Goal: Task Accomplishment & Management: Complete application form

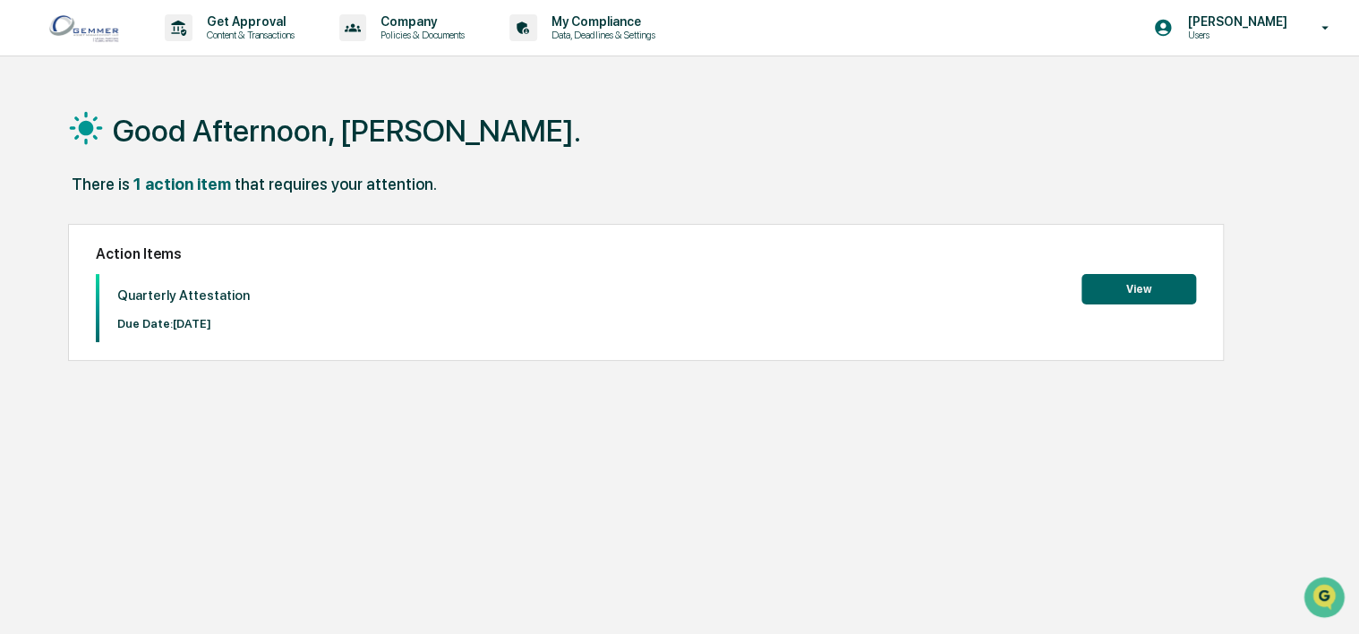
drag, startPoint x: 168, startPoint y: 299, endPoint x: 245, endPoint y: 296, distance: 77.0
click at [245, 296] on div "Quarterly Attestation Due Date: [DATE] View" at bounding box center [646, 308] width 1101 height 68
click at [1113, 299] on button "View" at bounding box center [1138, 289] width 115 height 30
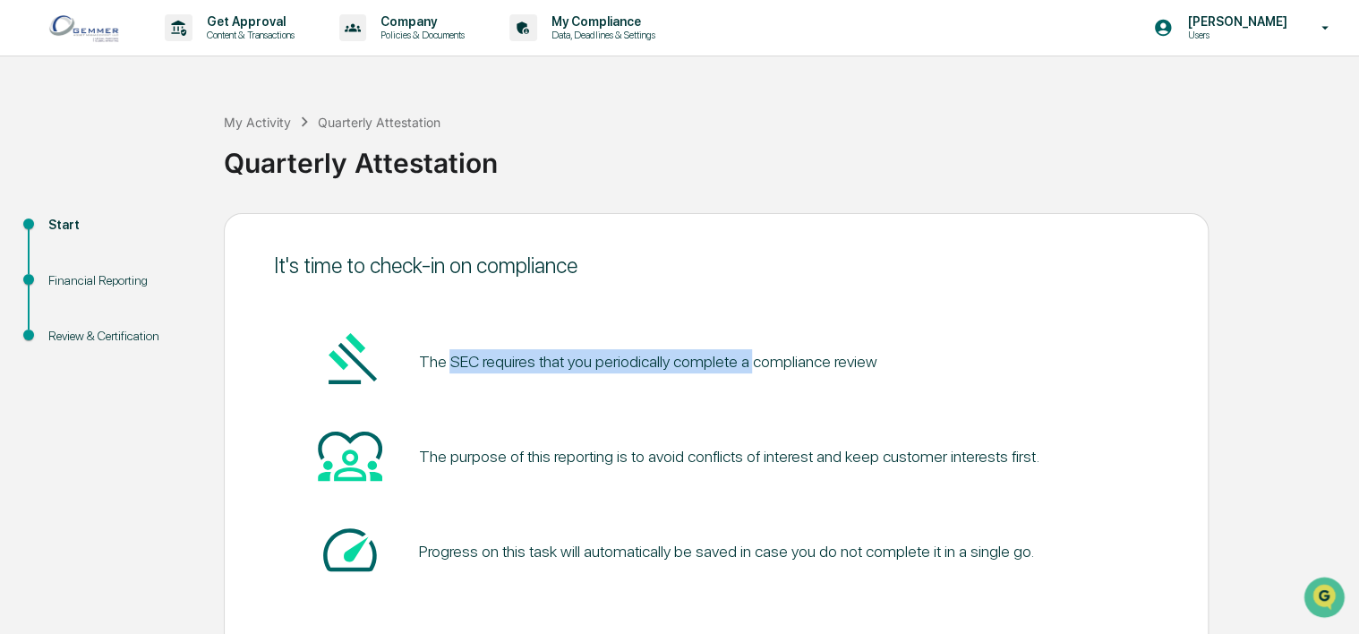
drag, startPoint x: 451, startPoint y: 358, endPoint x: 751, endPoint y: 369, distance: 300.0
click at [751, 369] on pre "The SEC requires that you periodically complete a compliance review" at bounding box center [647, 361] width 458 height 24
click at [749, 369] on pre "The SEC requires that you periodically complete a compliance review" at bounding box center [647, 361] width 458 height 24
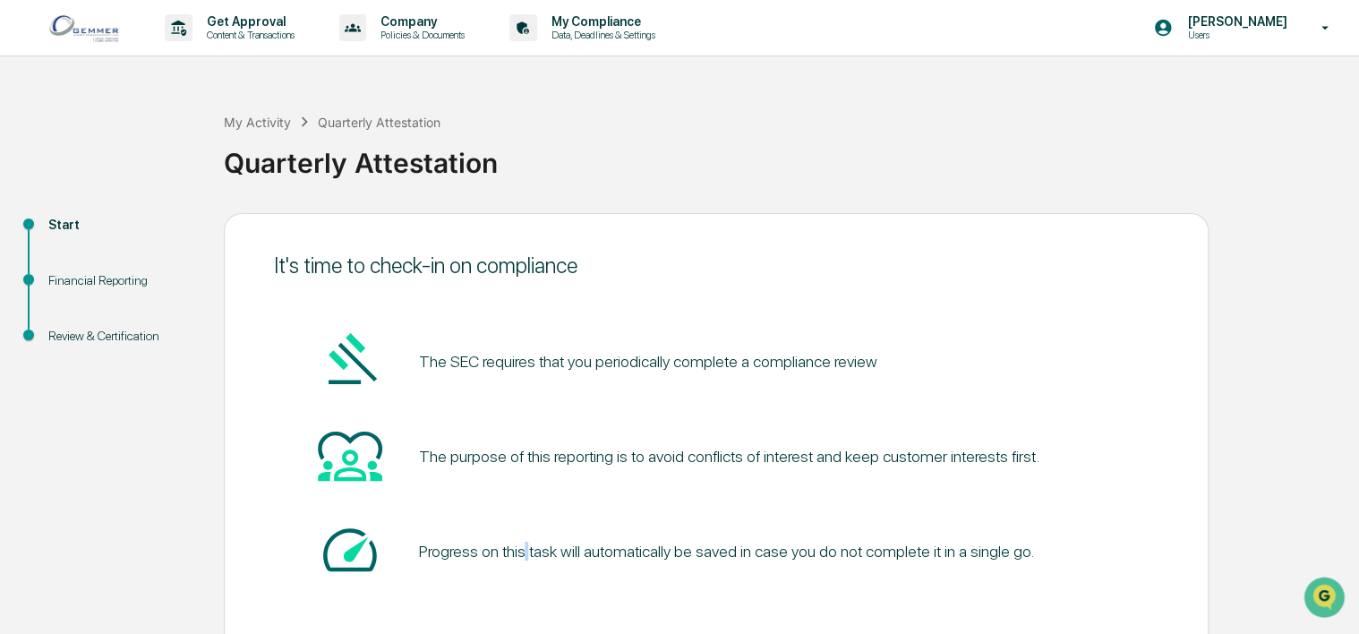
drag, startPoint x: 749, startPoint y: 369, endPoint x: 524, endPoint y: 492, distance: 256.4
click at [524, 494] on div "The SEC requires that you periodically complete a compliance review The purpose…" at bounding box center [716, 457] width 884 height 258
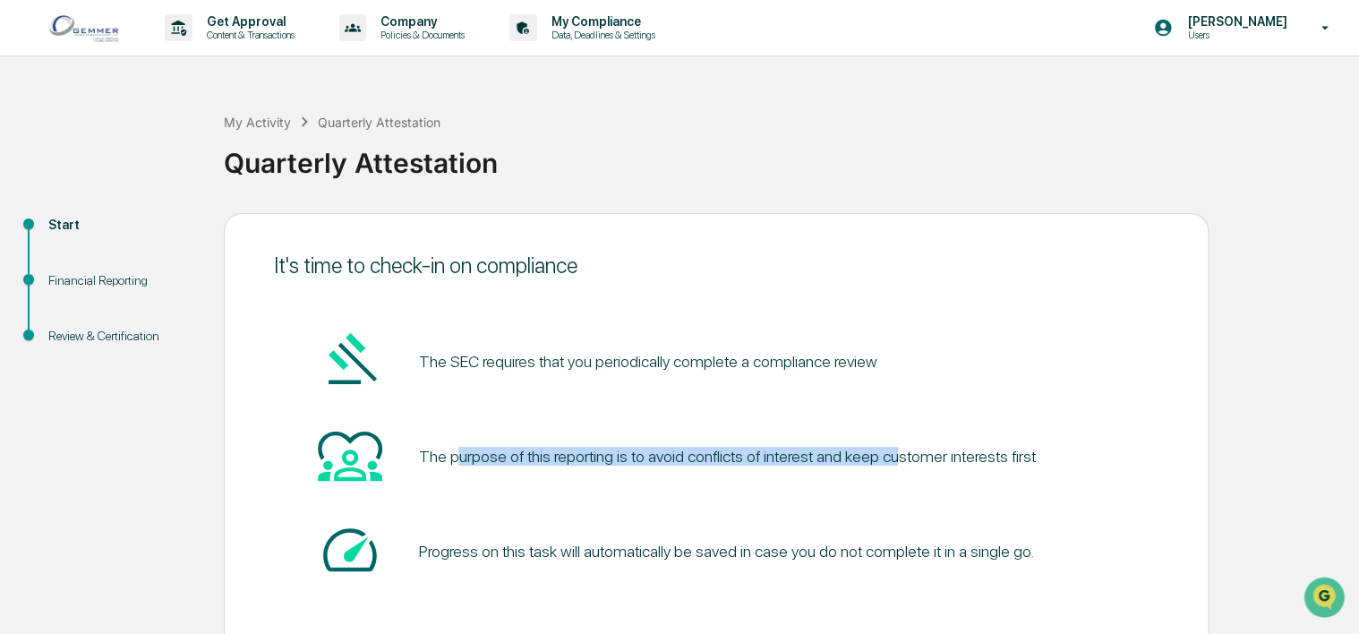
drag, startPoint x: 479, startPoint y: 448, endPoint x: 888, endPoint y: 462, distance: 409.3
click at [888, 462] on div "The purpose of this reporting is to avoid conflicts of interest and keep custom…" at bounding box center [728, 456] width 620 height 19
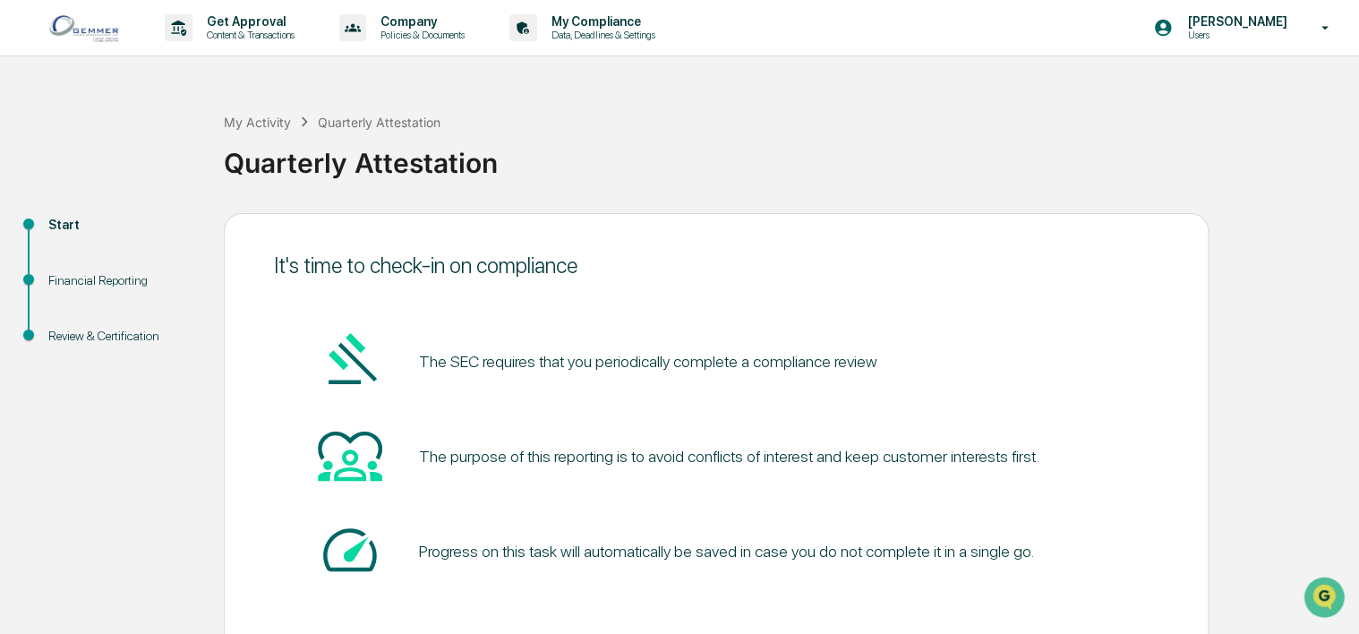
click at [1214, 396] on div "Start Financial Reporting Review & Certification It's time to check-in on compl…" at bounding box center [679, 467] width 1341 height 508
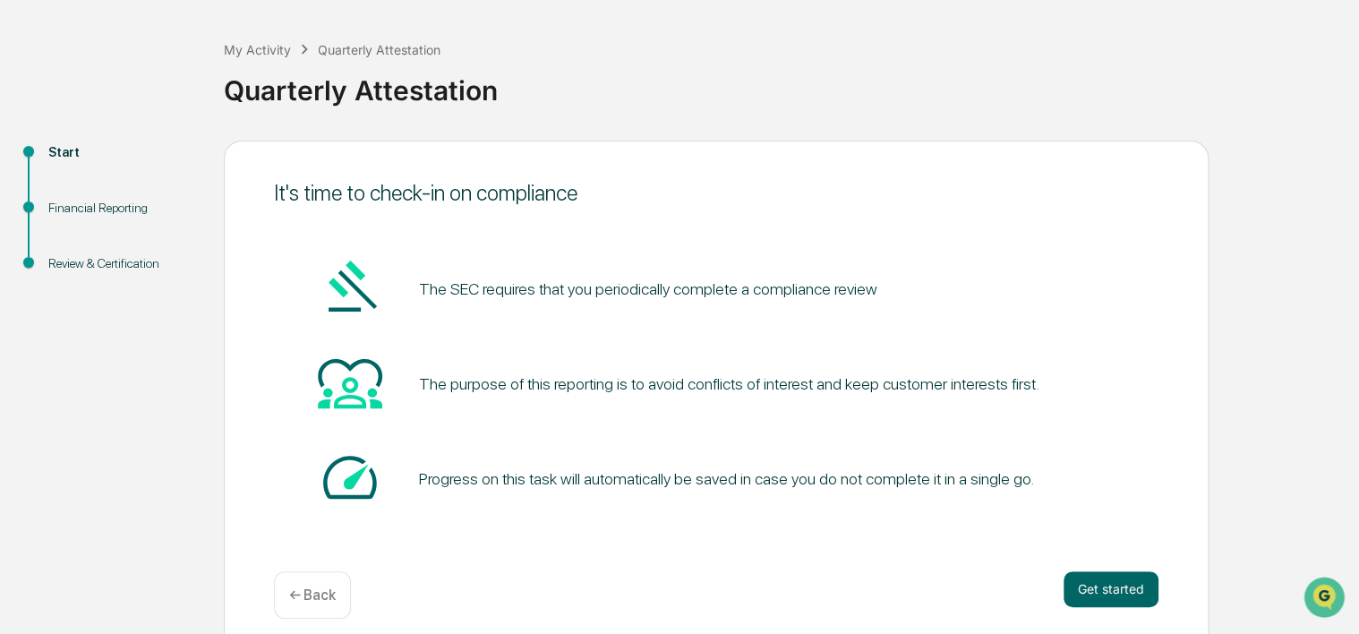
scroll to position [86, 0]
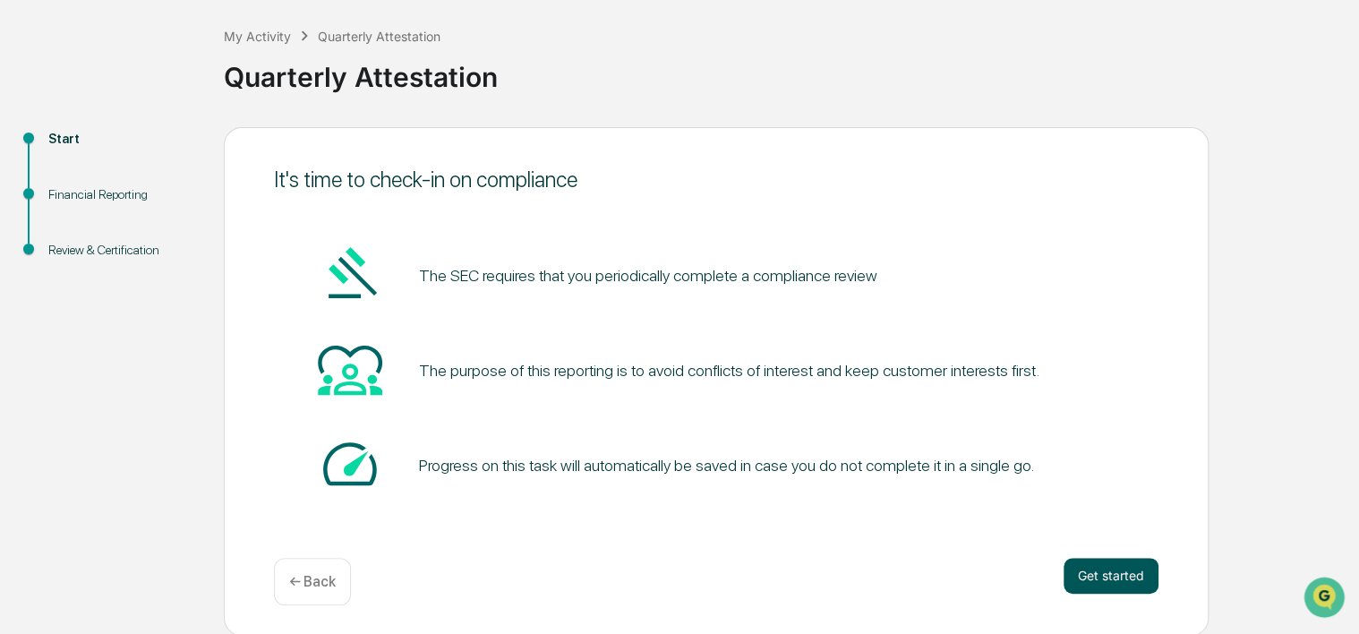
click at [1095, 580] on button "Get started" at bounding box center [1110, 576] width 95 height 36
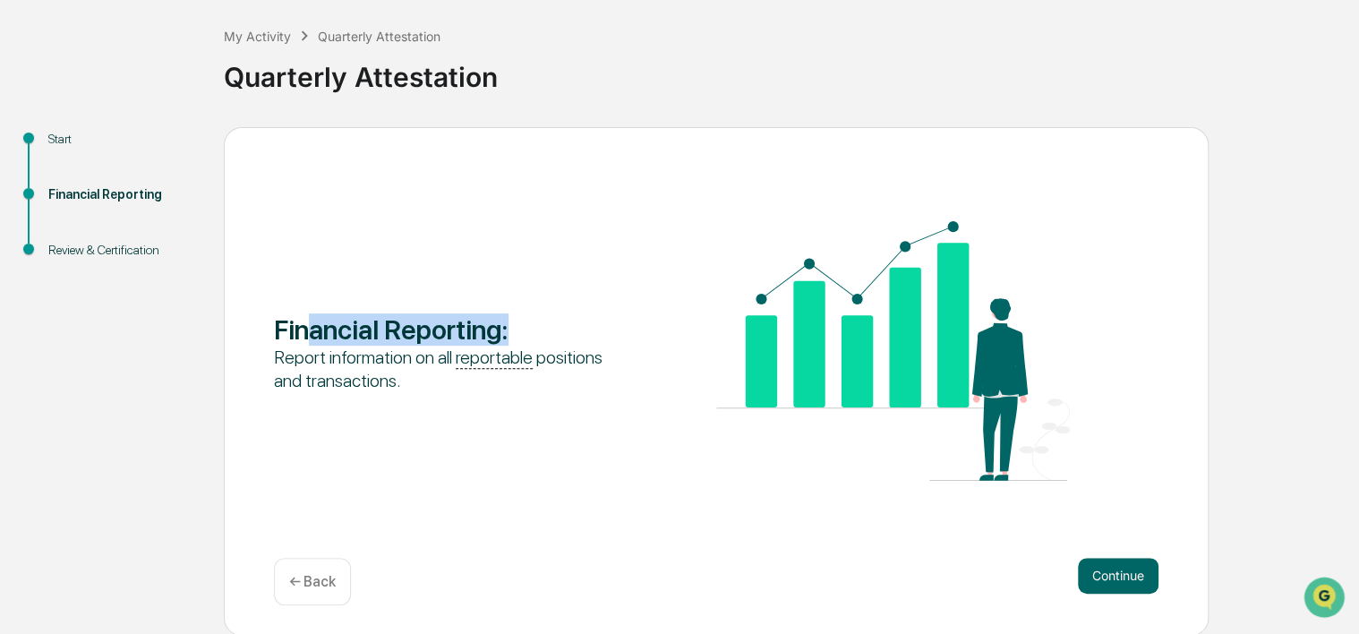
drag, startPoint x: 305, startPoint y: 315, endPoint x: 516, endPoint y: 315, distance: 210.3
click at [516, 315] on div "Financial Reporting :" at bounding box center [451, 329] width 354 height 32
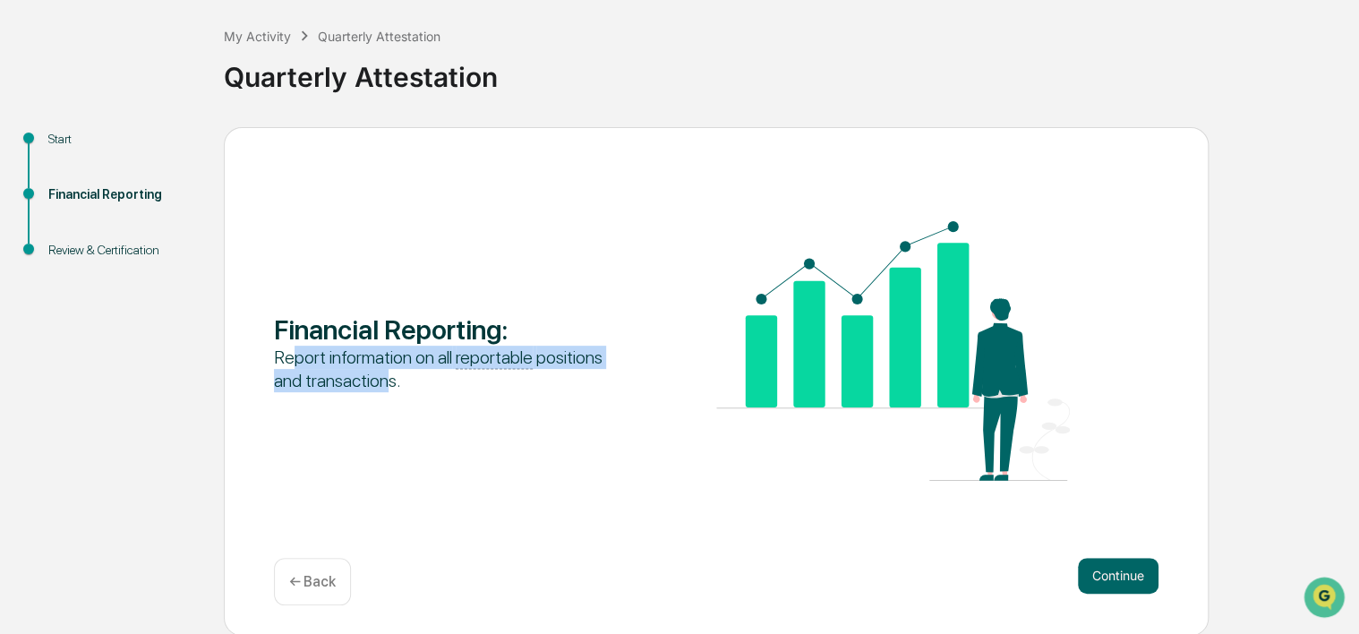
drag, startPoint x: 295, startPoint y: 354, endPoint x: 384, endPoint y: 378, distance: 91.6
click at [384, 378] on div "Report information on all reportable positions and transactions." at bounding box center [451, 368] width 354 height 47
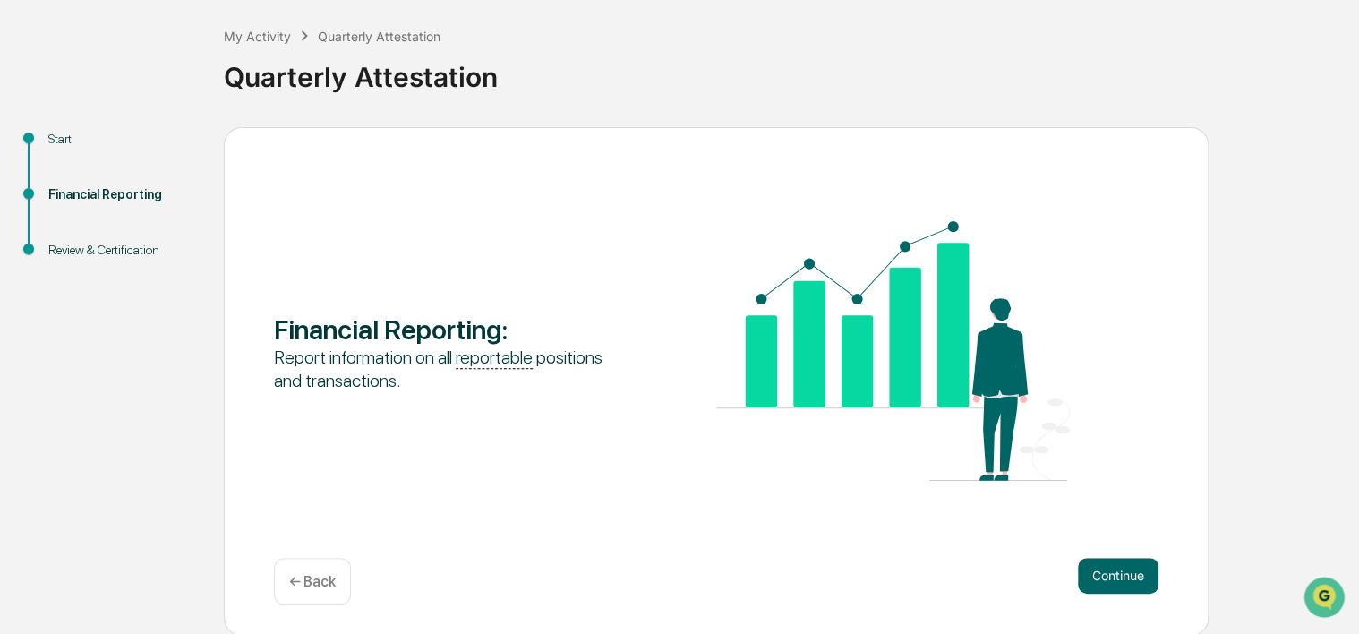
drag, startPoint x: 384, startPoint y: 378, endPoint x: 420, endPoint y: 395, distance: 39.6
click at [419, 395] on div "Financial Reporting : Report information on all reportable positions and transa…" at bounding box center [716, 352] width 884 height 263
click at [1133, 584] on button "Continue" at bounding box center [1118, 576] width 81 height 36
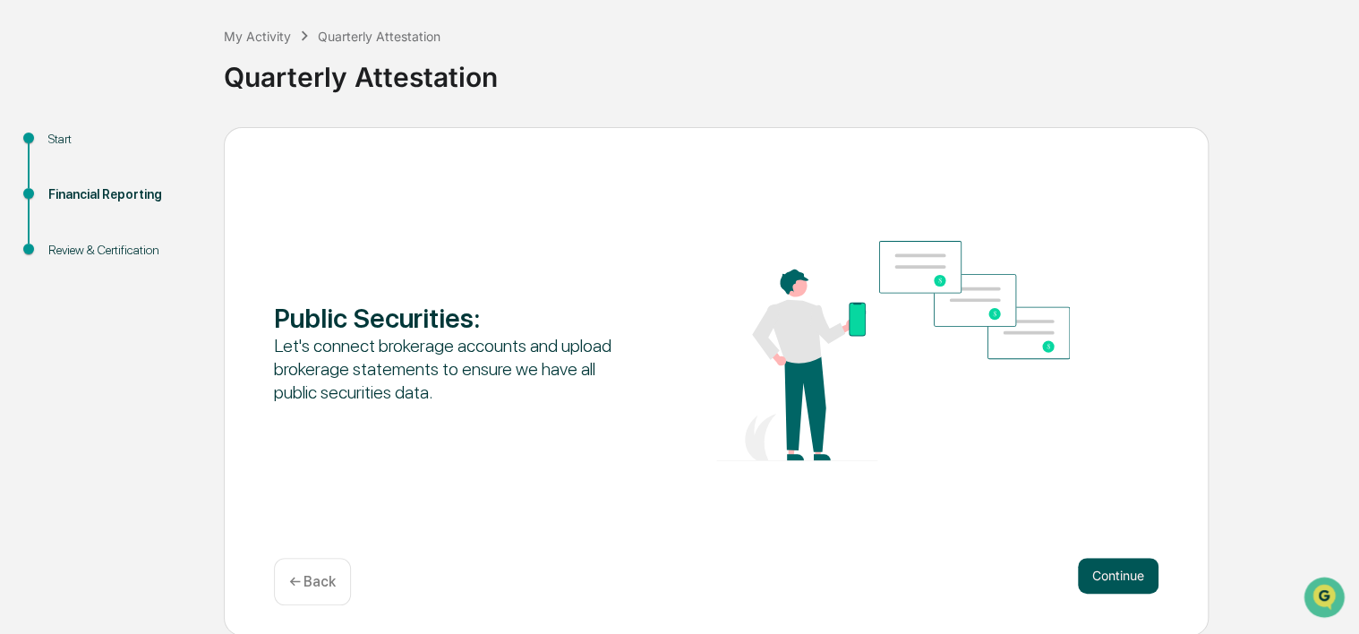
click at [1092, 581] on button "Continue" at bounding box center [1118, 576] width 81 height 36
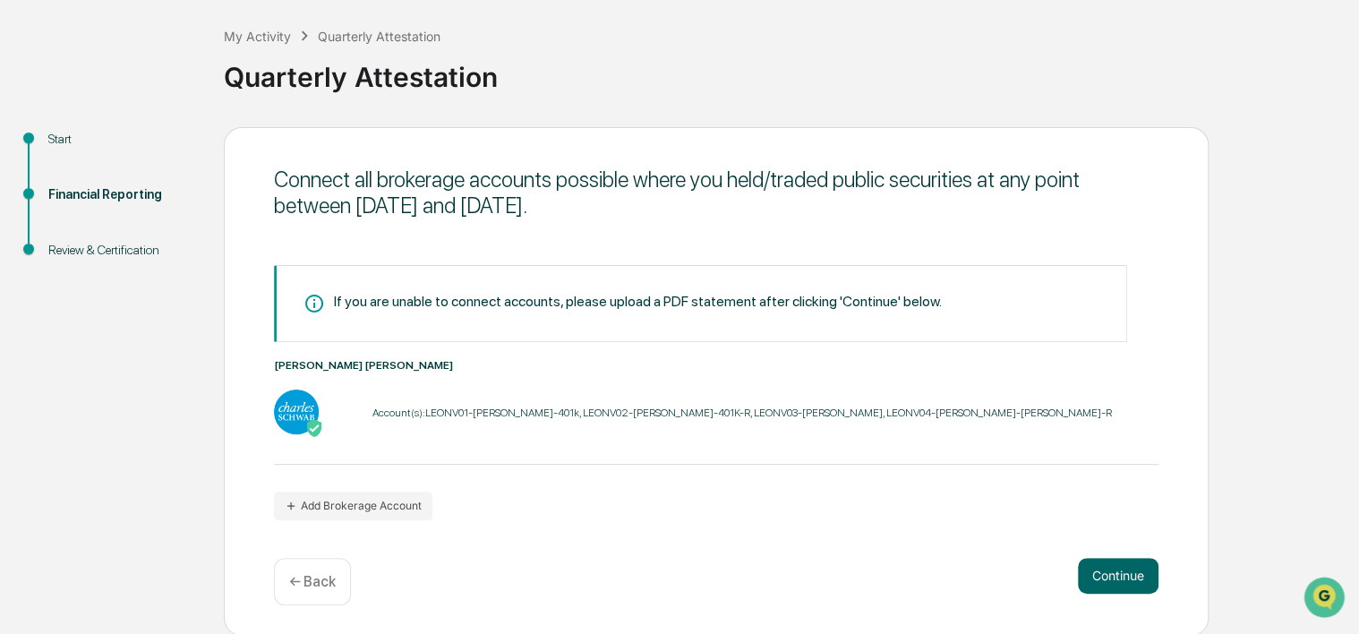
drag, startPoint x: 354, startPoint y: 172, endPoint x: 765, endPoint y: 200, distance: 411.8
click at [765, 200] on div "Connect all brokerage accounts possible where you held/traded public securities…" at bounding box center [716, 192] width 884 height 52
click at [441, 180] on div "Connect all brokerage accounts possible where you held/traded public securities…" at bounding box center [716, 192] width 884 height 52
click at [294, 158] on div "Connect all brokerage accounts possible where you held/traded public securities…" at bounding box center [716, 193] width 884 height 70
click at [537, 179] on div "Connect all brokerage accounts possible where you held/traded public securities…" at bounding box center [716, 192] width 884 height 52
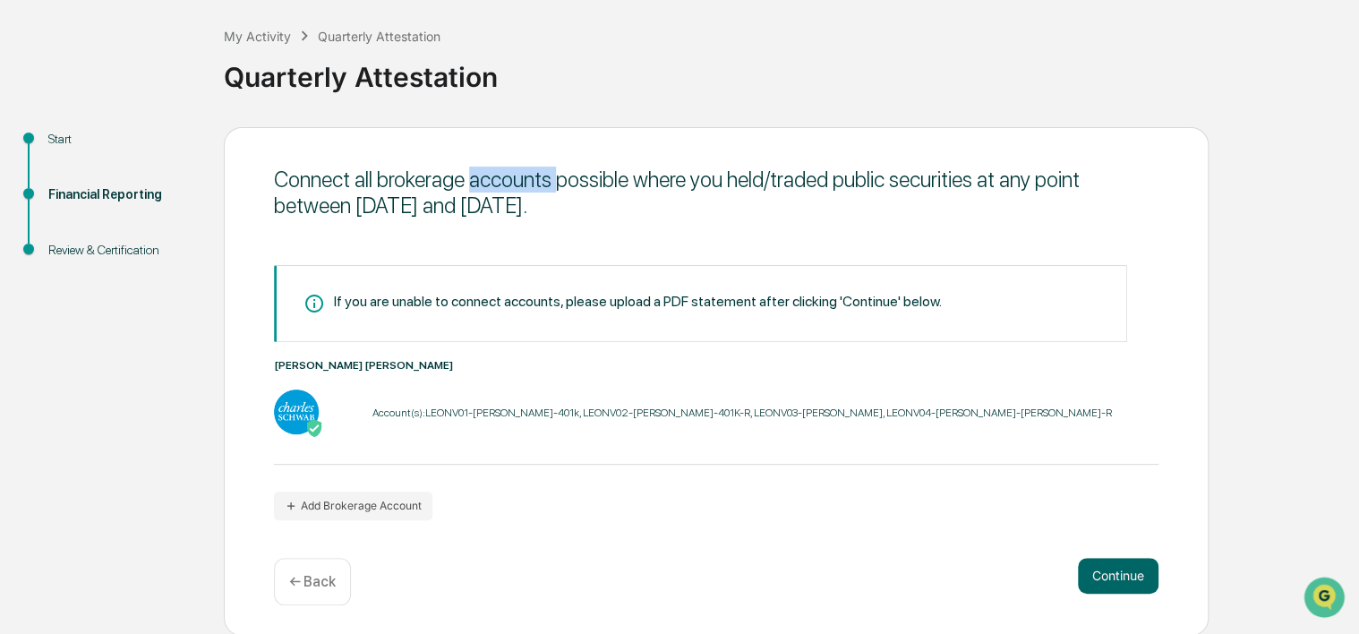
click at [537, 179] on div "Connect all brokerage accounts possible where you held/traded public securities…" at bounding box center [716, 192] width 884 height 52
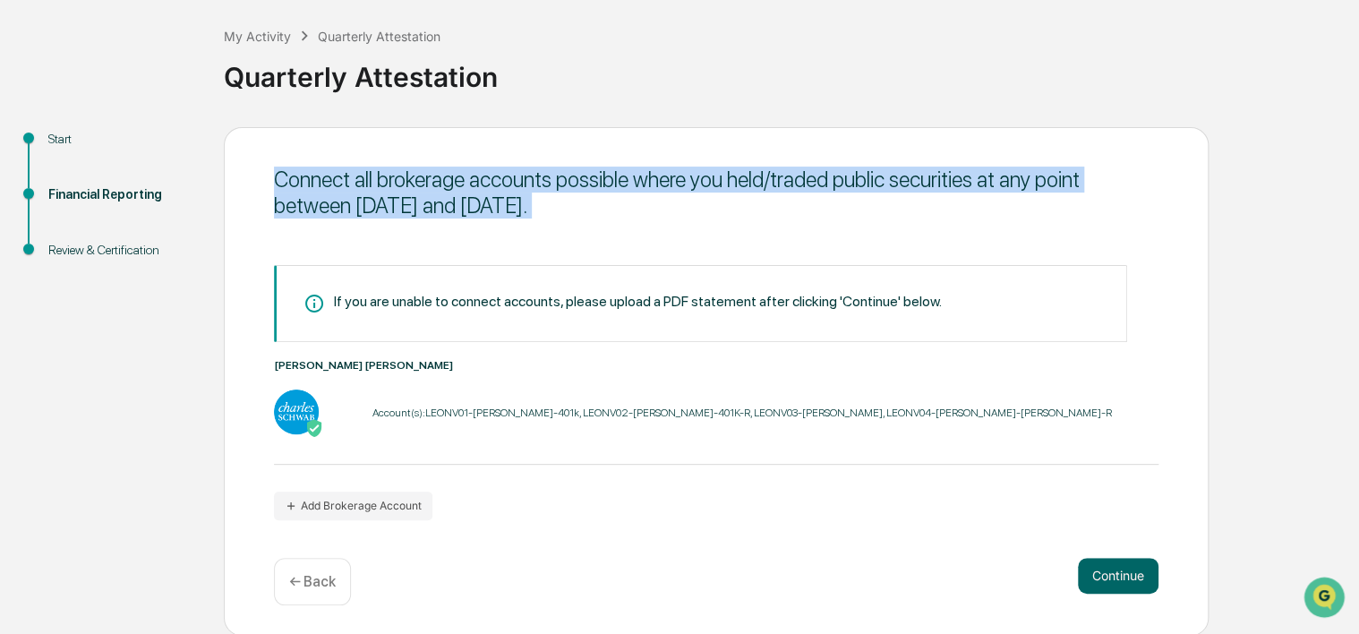
click at [537, 179] on div "Connect all brokerage accounts possible where you held/traded public securities…" at bounding box center [716, 192] width 884 height 52
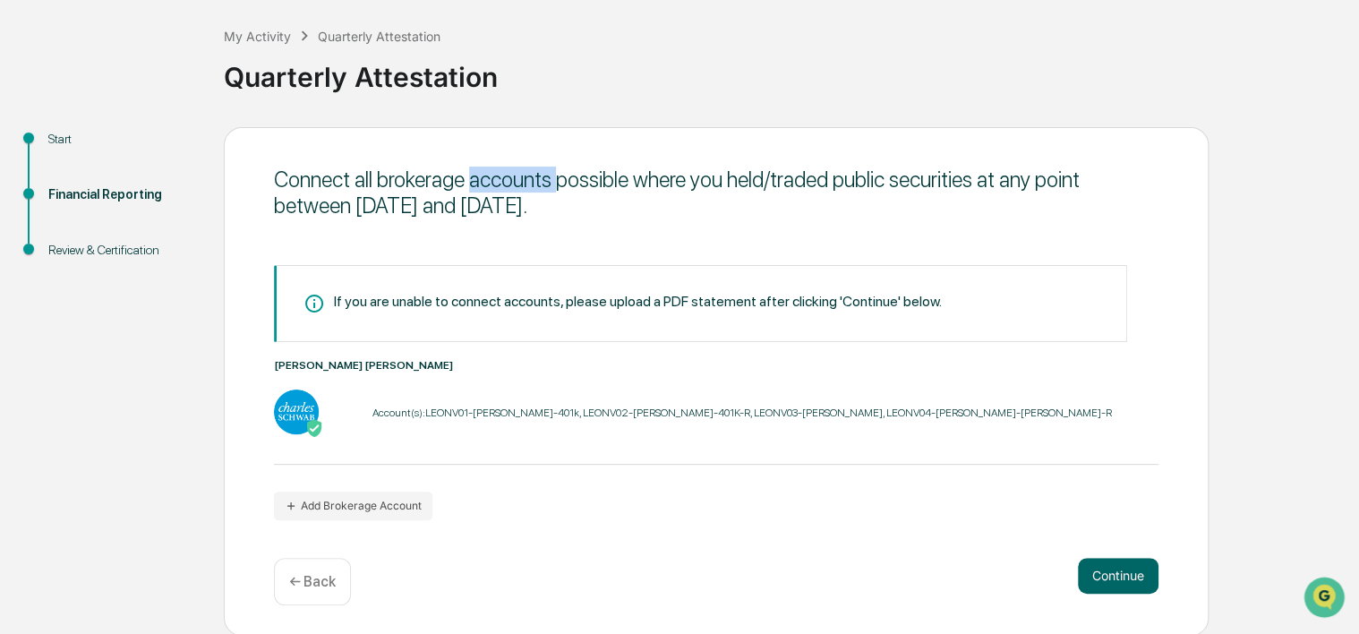
click at [537, 179] on div "Connect all brokerage accounts possible where you held/traded public securities…" at bounding box center [716, 192] width 884 height 52
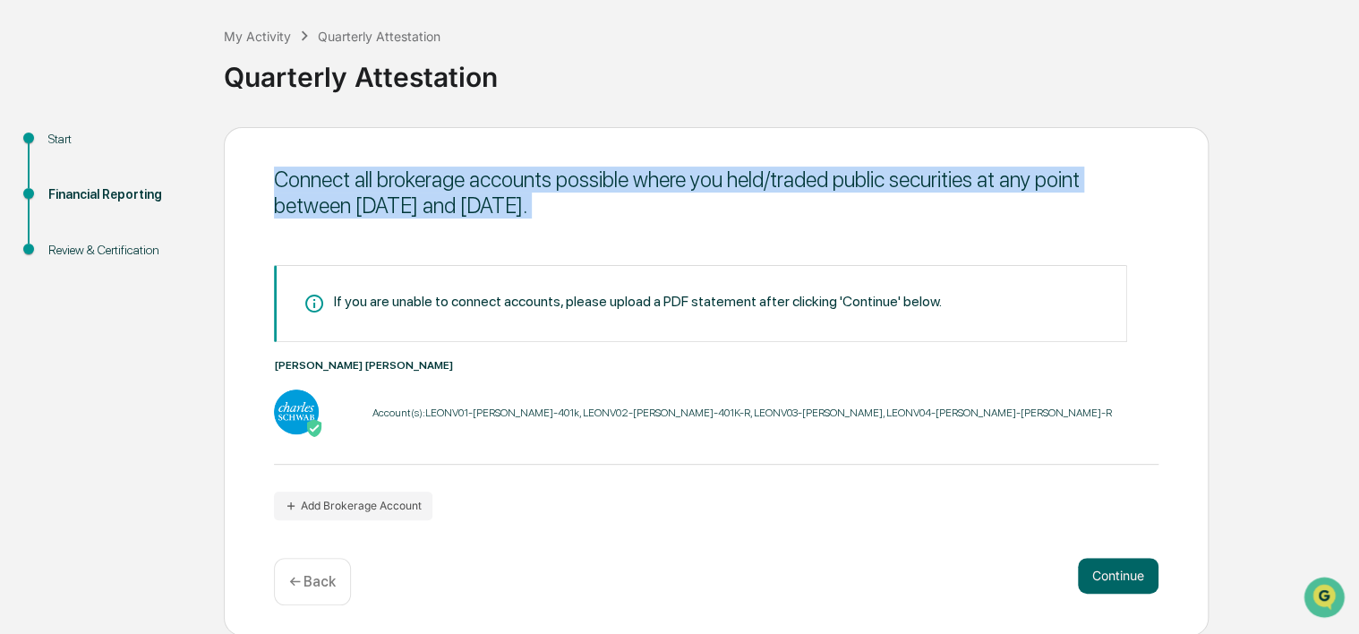
click at [537, 179] on div "My Activity Quarterly Attestation Quarterly Attestation Start Financial Reporti…" at bounding box center [679, 317] width 1359 height 636
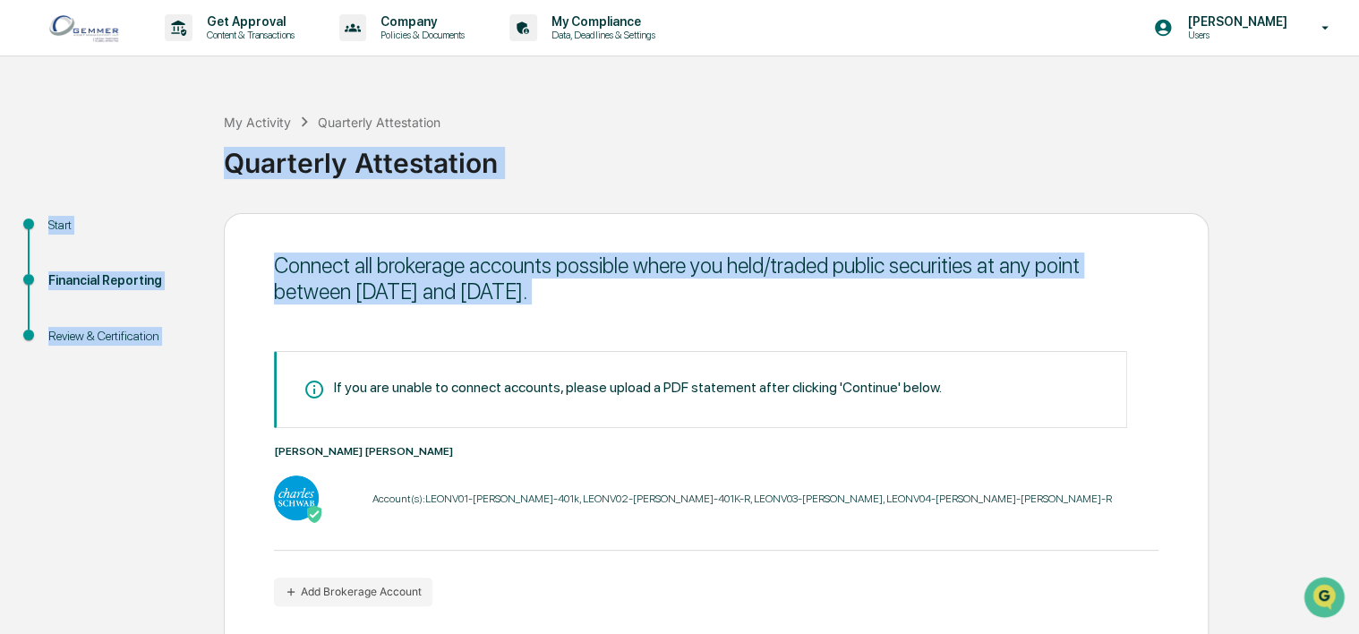
drag, startPoint x: 537, startPoint y: 179, endPoint x: 549, endPoint y: 258, distance: 79.6
click at [549, 256] on div "Connect all brokerage accounts possible where you held/traded public securities…" at bounding box center [716, 278] width 884 height 52
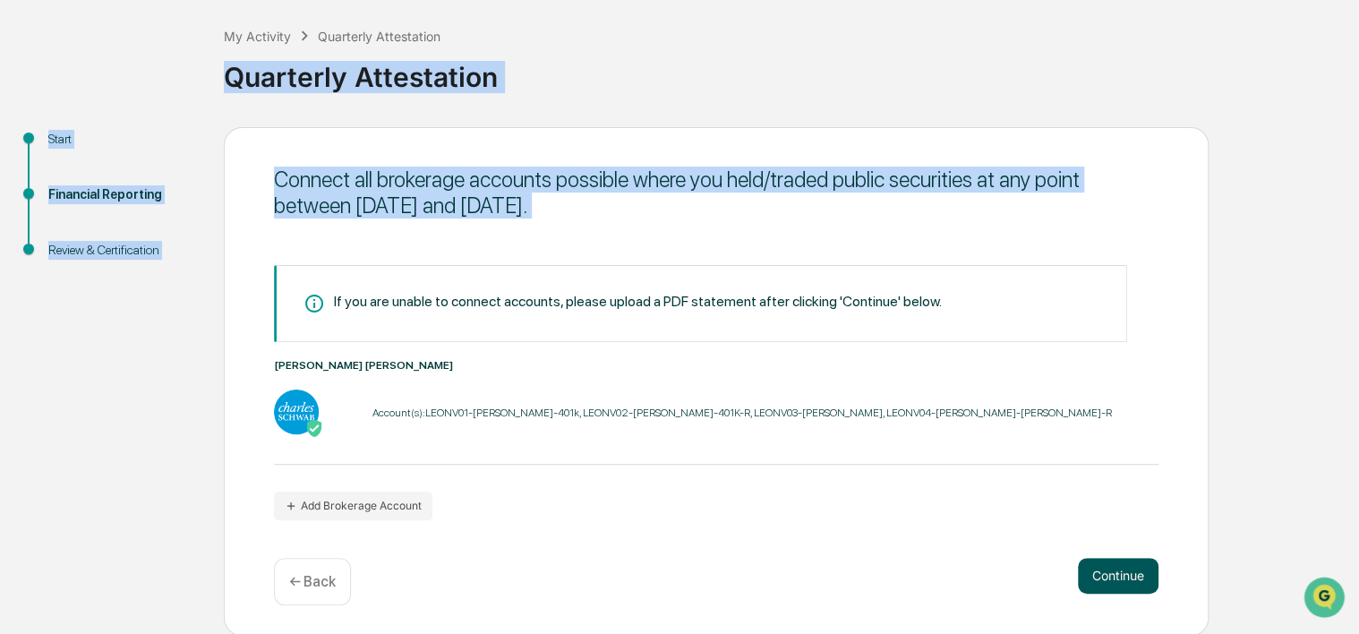
click at [1117, 569] on button "Continue" at bounding box center [1118, 576] width 81 height 36
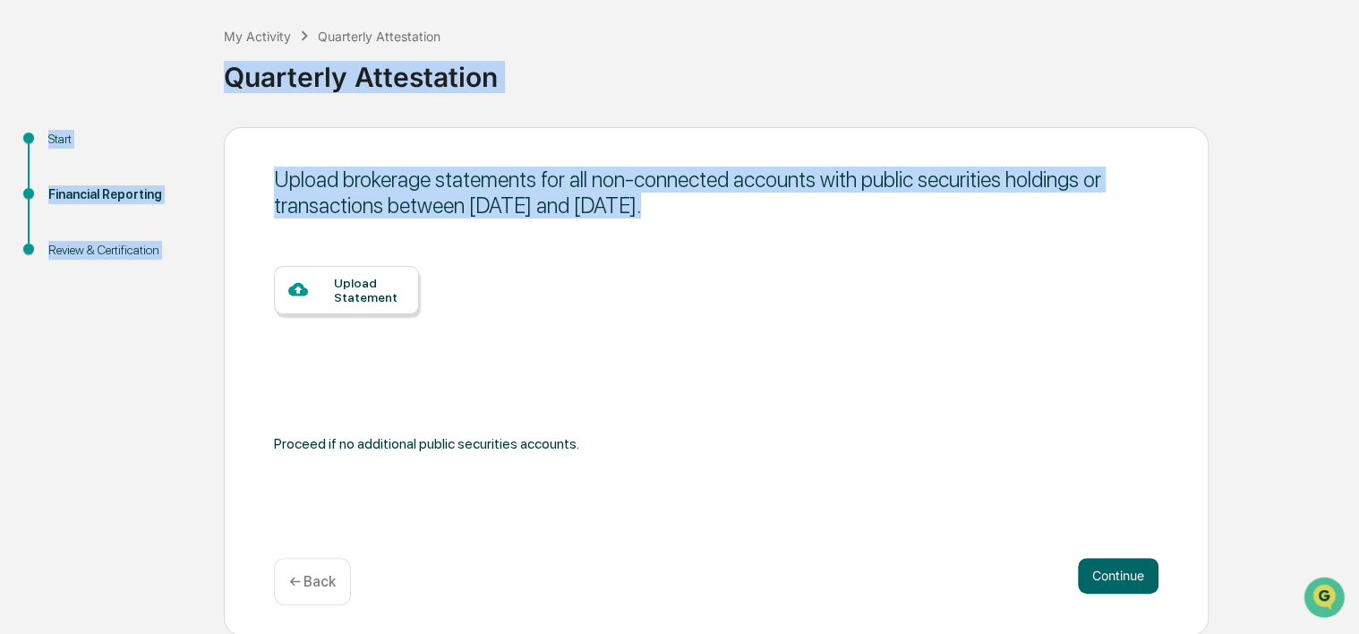
drag, startPoint x: 376, startPoint y: 180, endPoint x: 357, endPoint y: 173, distance: 20.1
click at [374, 180] on div "Upload brokerage statements for all non-connected accounts with public securiti…" at bounding box center [716, 192] width 884 height 52
click at [274, 170] on div "Upload brokerage statements for all non-connected accounts with public securiti…" at bounding box center [716, 192] width 884 height 52
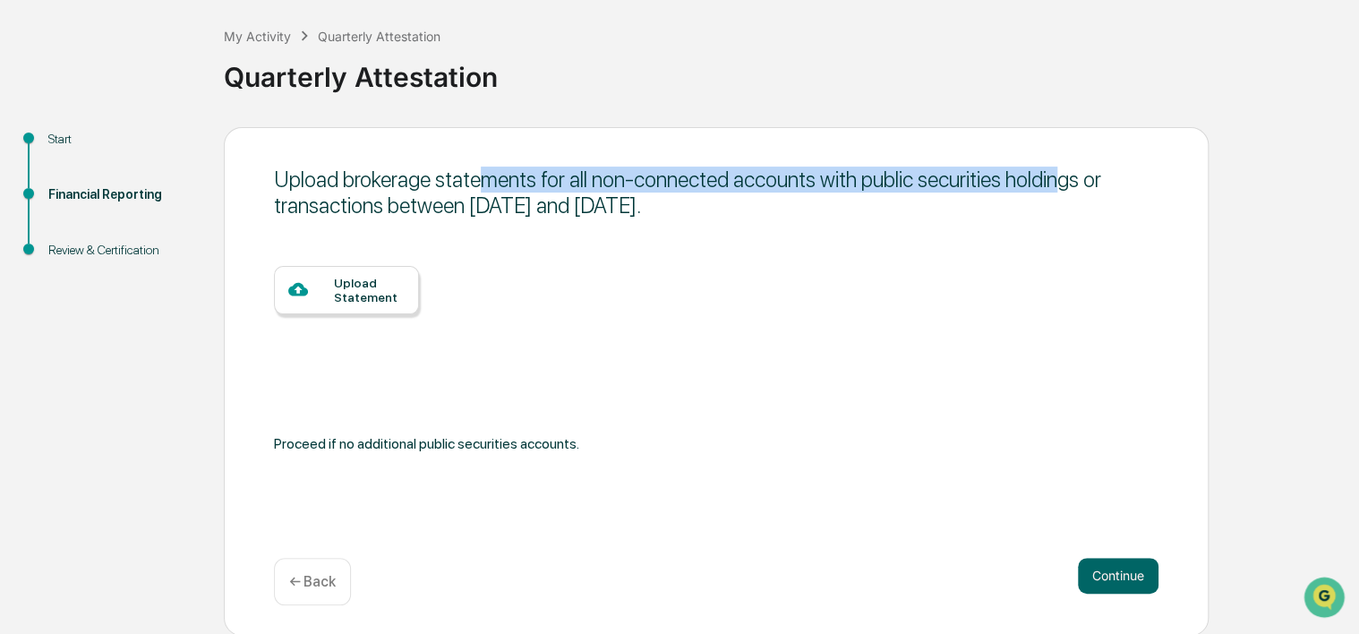
drag, startPoint x: 477, startPoint y: 177, endPoint x: 1053, endPoint y: 180, distance: 575.5
click at [1053, 180] on div "Upload brokerage statements for all non-connected accounts with public securiti…" at bounding box center [716, 192] width 884 height 52
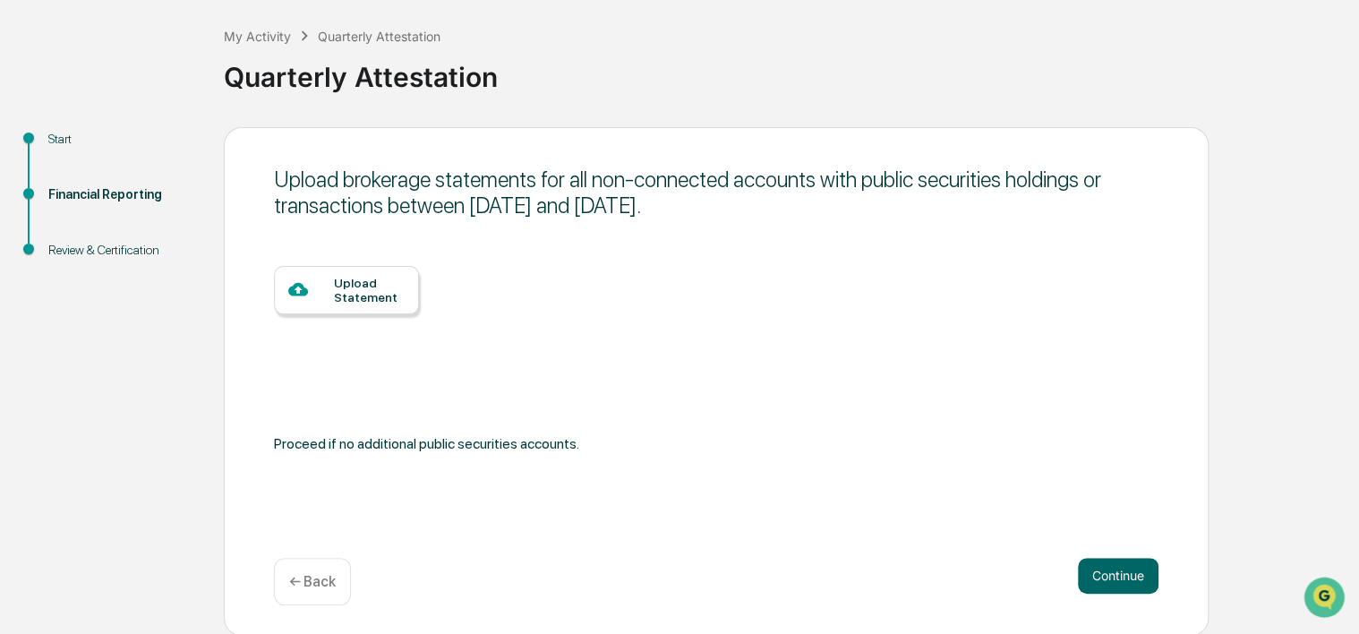
click at [523, 199] on div "Upload brokerage statements for all non-connected accounts with public securiti…" at bounding box center [716, 192] width 884 height 52
click at [314, 600] on div "← Back" at bounding box center [312, 581] width 77 height 47
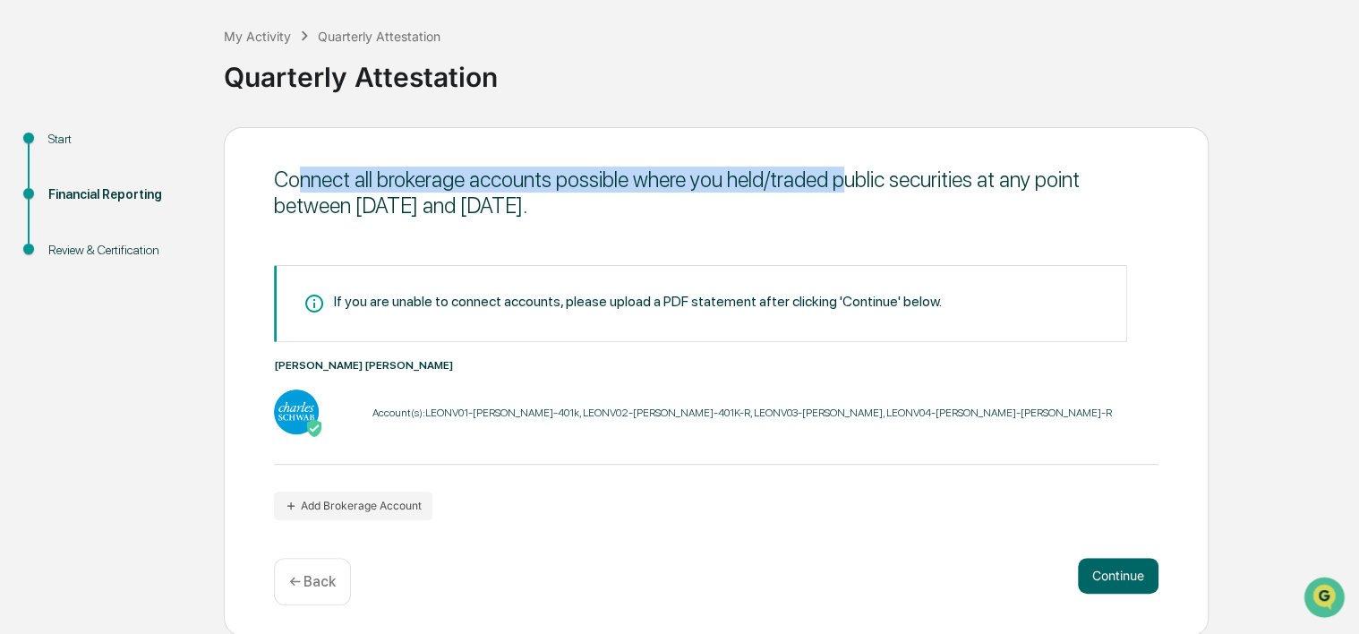
drag, startPoint x: 298, startPoint y: 173, endPoint x: 849, endPoint y: 189, distance: 551.6
click at [849, 189] on div "Connect all brokerage accounts possible where you held/traded public securities…" at bounding box center [716, 192] width 884 height 52
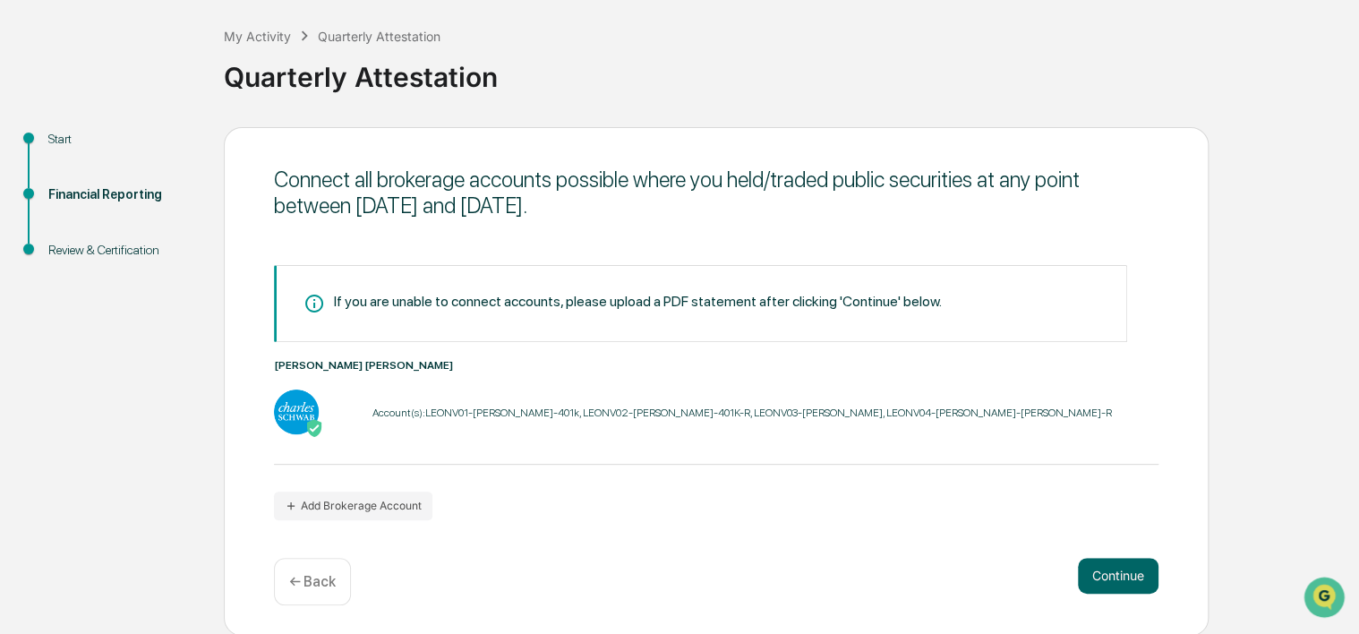
click at [512, 412] on div "Account(s): LEONV01-[PERSON_NAME]-401k, LEONV02-[PERSON_NAME]-401K-R, LEONV03-[…" at bounding box center [741, 412] width 739 height 13
click at [1107, 569] on button "Continue" at bounding box center [1118, 576] width 81 height 36
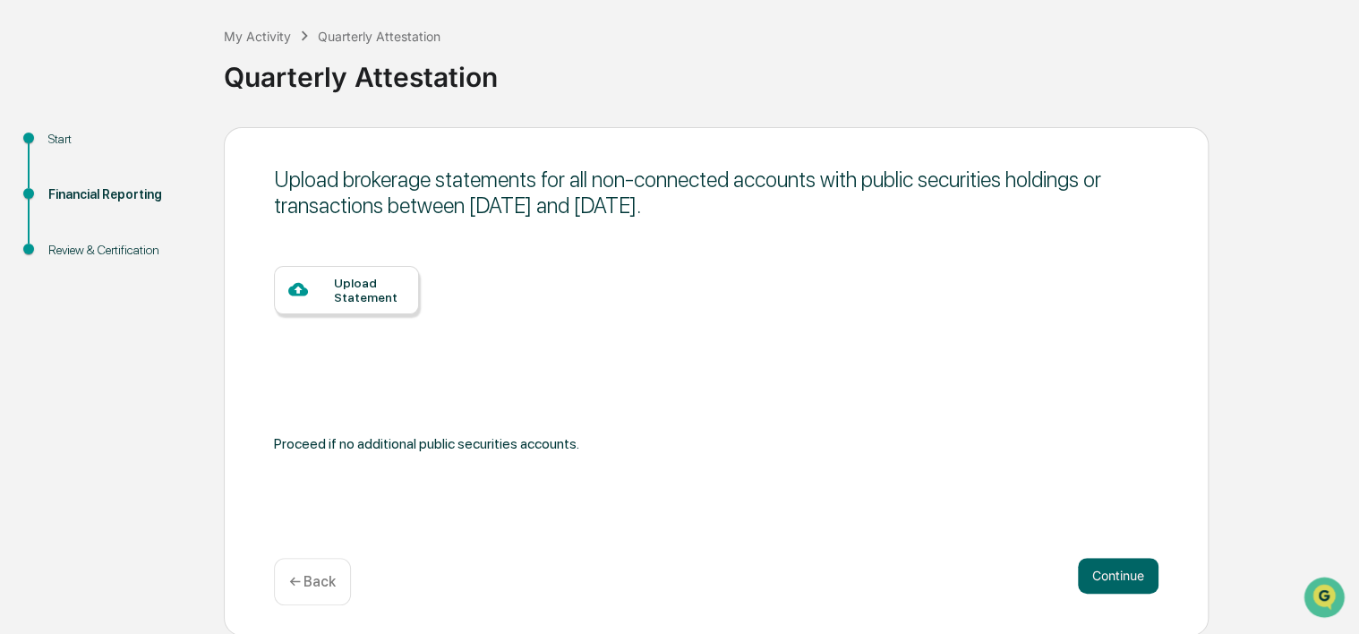
drag, startPoint x: 374, startPoint y: 166, endPoint x: 927, endPoint y: 208, distance: 554.7
click at [927, 208] on div "Upload brokerage statements for all non-connected accounts with public securiti…" at bounding box center [716, 192] width 884 height 52
click at [1130, 574] on button "Continue" at bounding box center [1118, 576] width 81 height 36
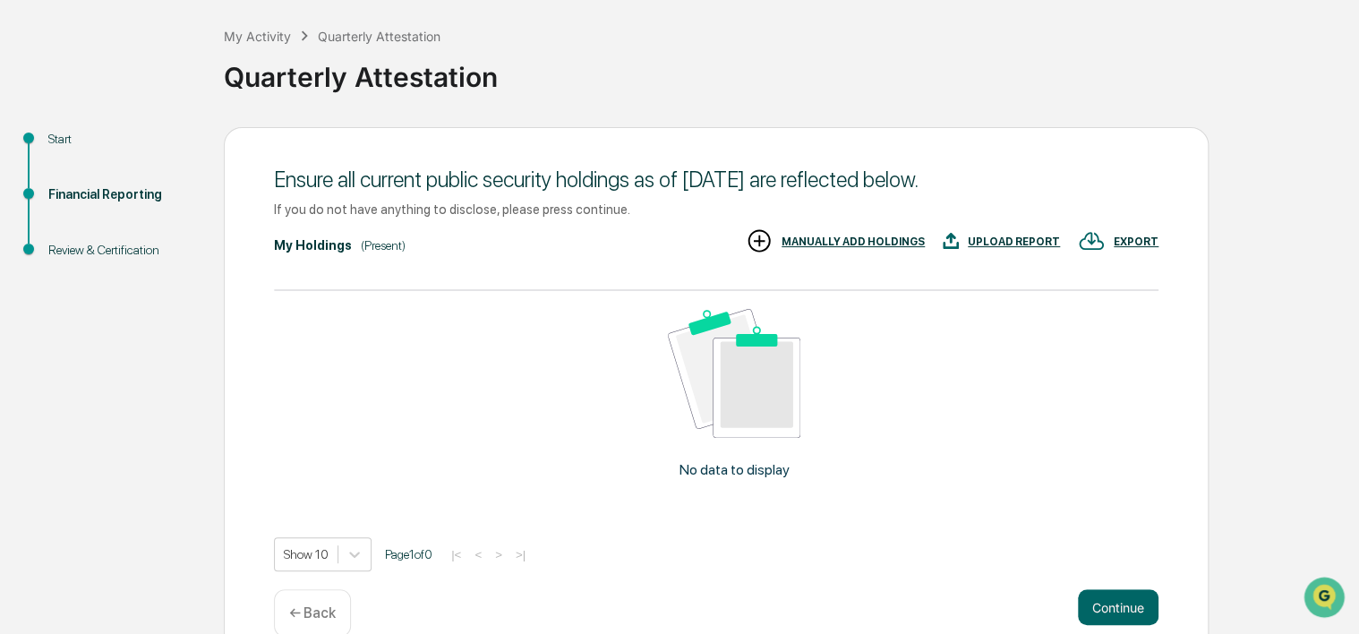
drag, startPoint x: 370, startPoint y: 179, endPoint x: 1109, endPoint y: 172, distance: 739.3
click at [1109, 172] on div "Ensure all current public security holdings as of [DATE] are reflected below." at bounding box center [716, 179] width 884 height 26
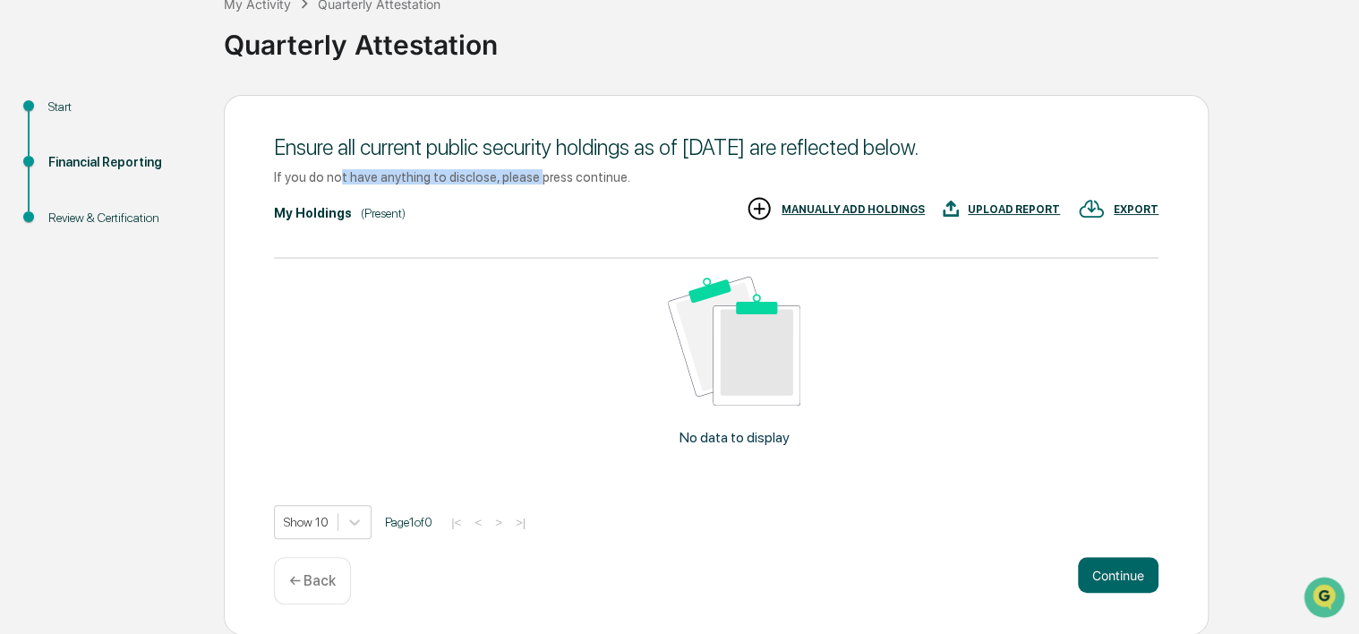
drag, startPoint x: 333, startPoint y: 183, endPoint x: 522, endPoint y: 170, distance: 189.3
click at [522, 170] on div "If you do not have anything to disclose, please press continue." at bounding box center [716, 176] width 884 height 15
drag, startPoint x: 522, startPoint y: 170, endPoint x: 841, endPoint y: 75, distance: 333.3
click at [841, 75] on div "My Activity Quarterly Attestation Quarterly Attestation" at bounding box center [787, 31] width 1126 height 128
click at [1007, 215] on div "UPLOAD REPORT" at bounding box center [1013, 209] width 92 height 13
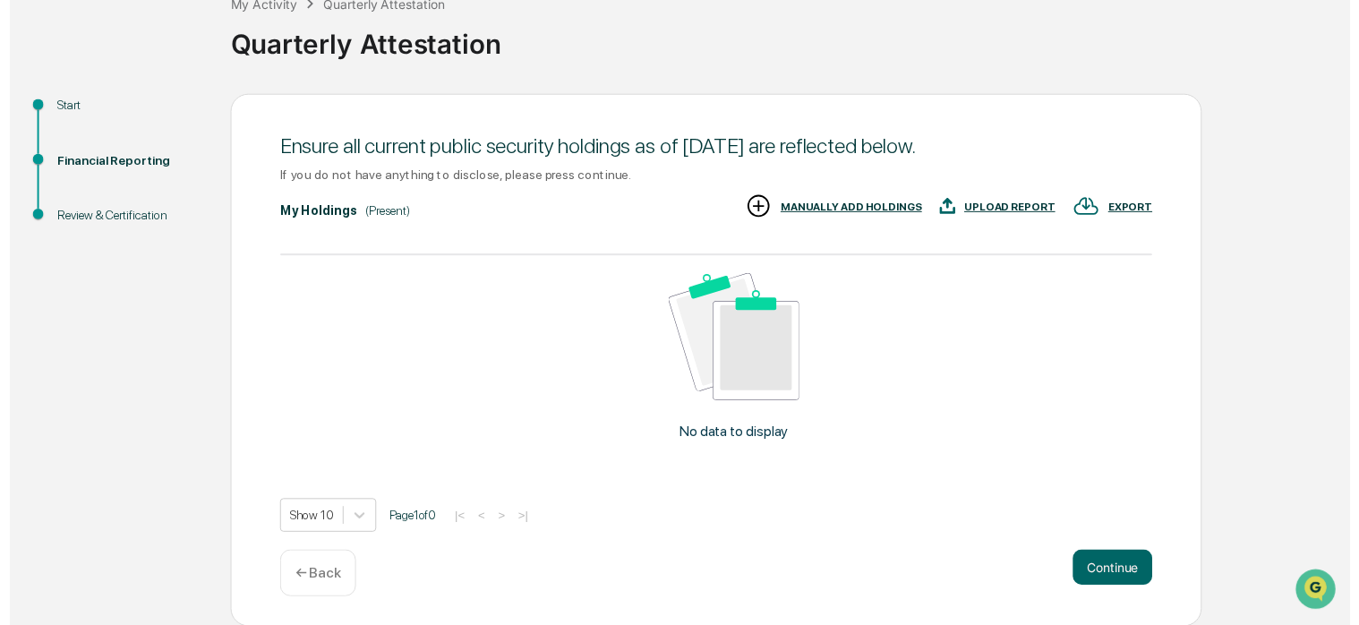
scroll to position [110, 0]
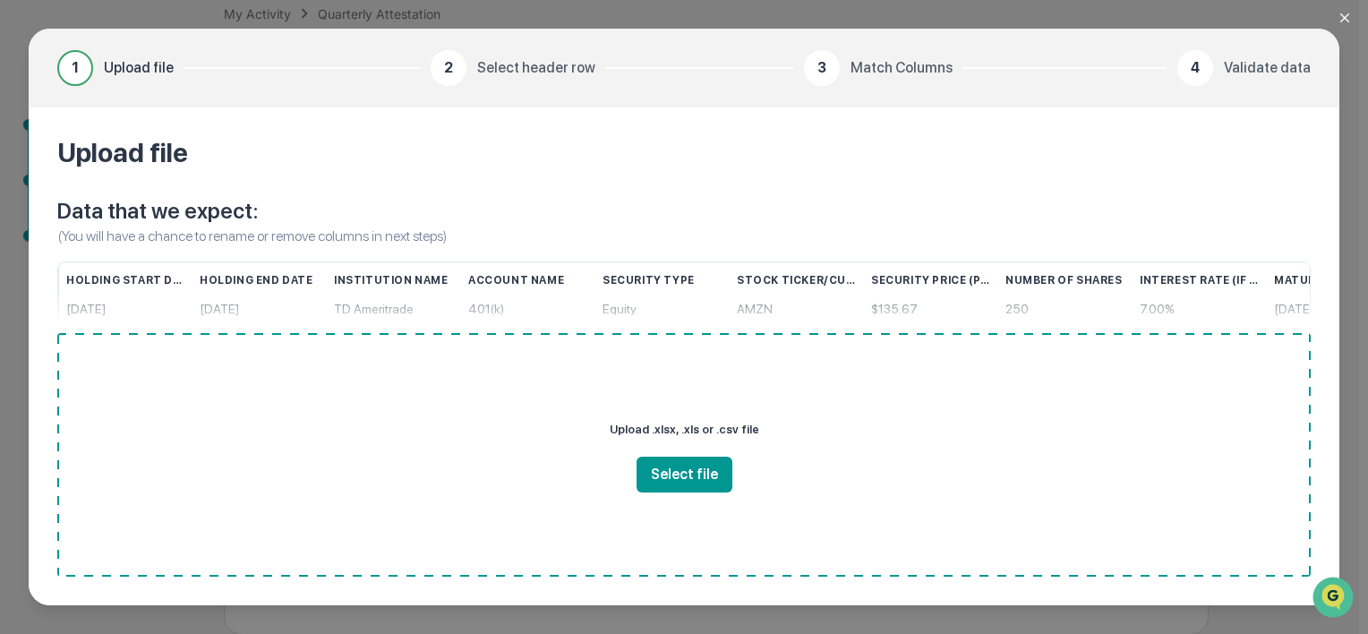
click at [405, 234] on p "(You will have a chance to rename or remove columns in next steps)" at bounding box center [683, 236] width 1253 height 21
click at [403, 233] on p "(You will have a chance to rename or remove columns in next steps)" at bounding box center [683, 236] width 1253 height 21
drag, startPoint x: 403, startPoint y: 233, endPoint x: 441, endPoint y: 234, distance: 38.5
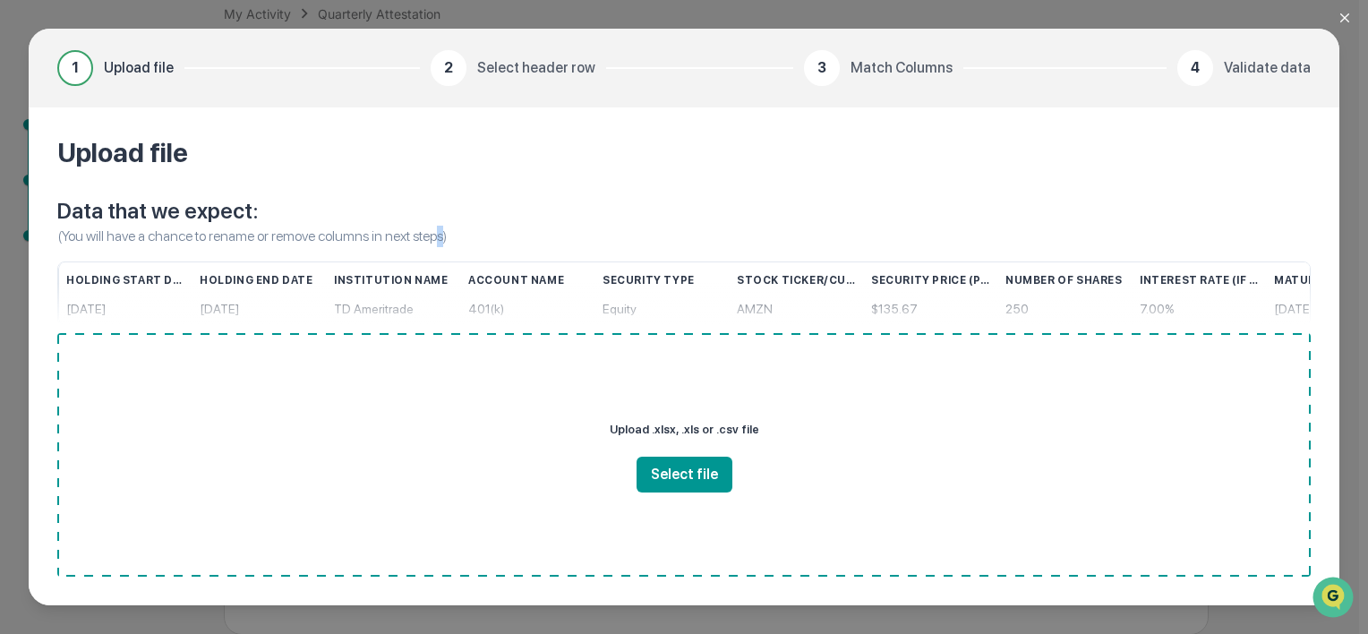
click at [441, 234] on p "(You will have a chance to rename or remove columns in next steps)" at bounding box center [683, 236] width 1253 height 21
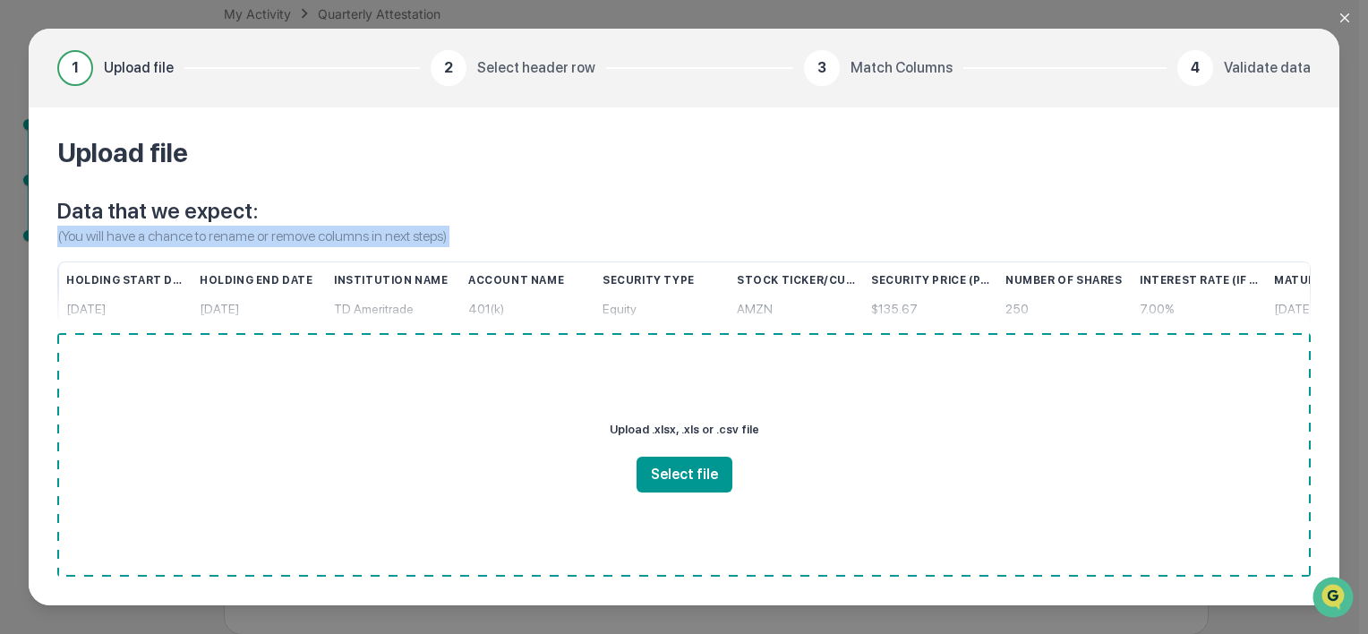
click at [441, 234] on p "(You will have a chance to rename or remove columns in next steps)" at bounding box center [683, 236] width 1253 height 21
click at [1341, 10] on button "Close modal" at bounding box center [1355, 18] width 36 height 36
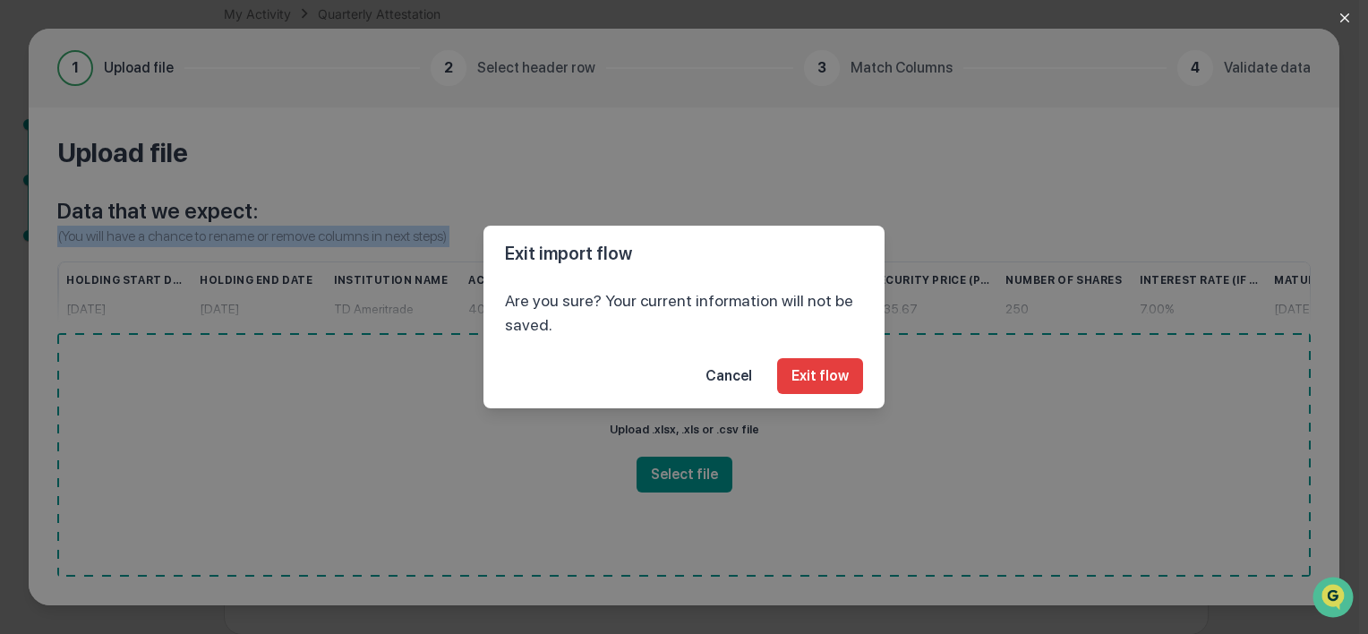
click at [737, 372] on button "Cancel" at bounding box center [728, 376] width 75 height 36
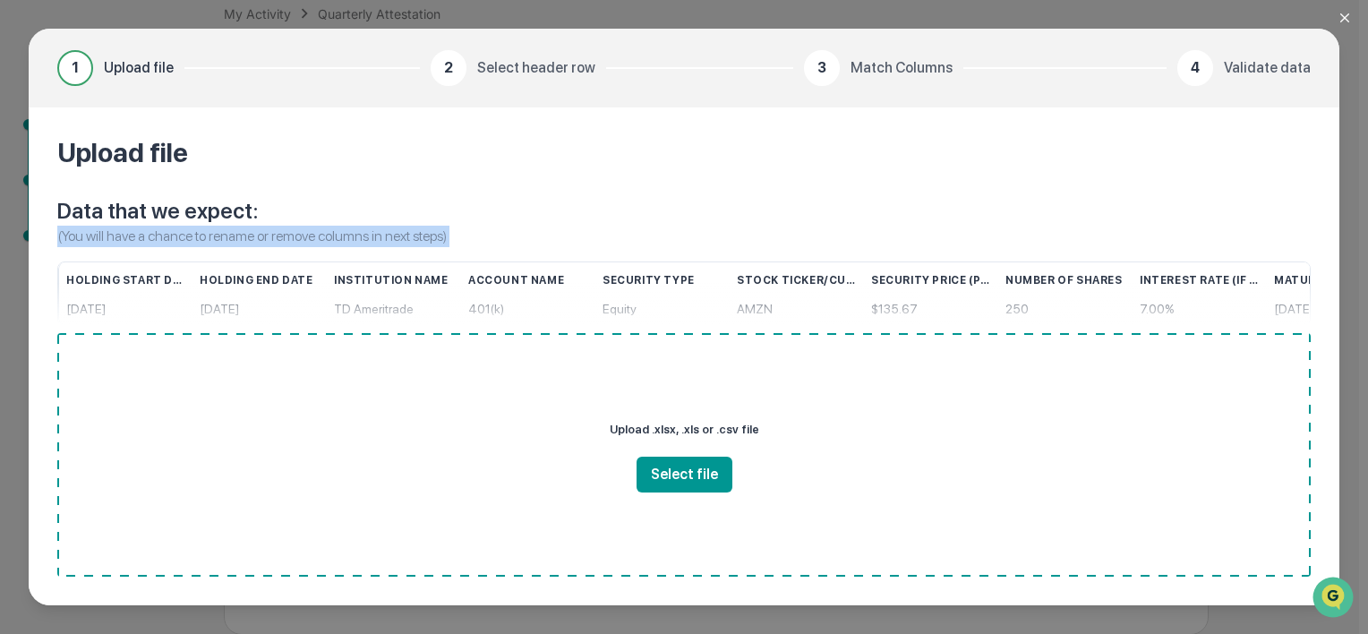
click at [1346, 8] on button "Close modal" at bounding box center [1355, 18] width 36 height 36
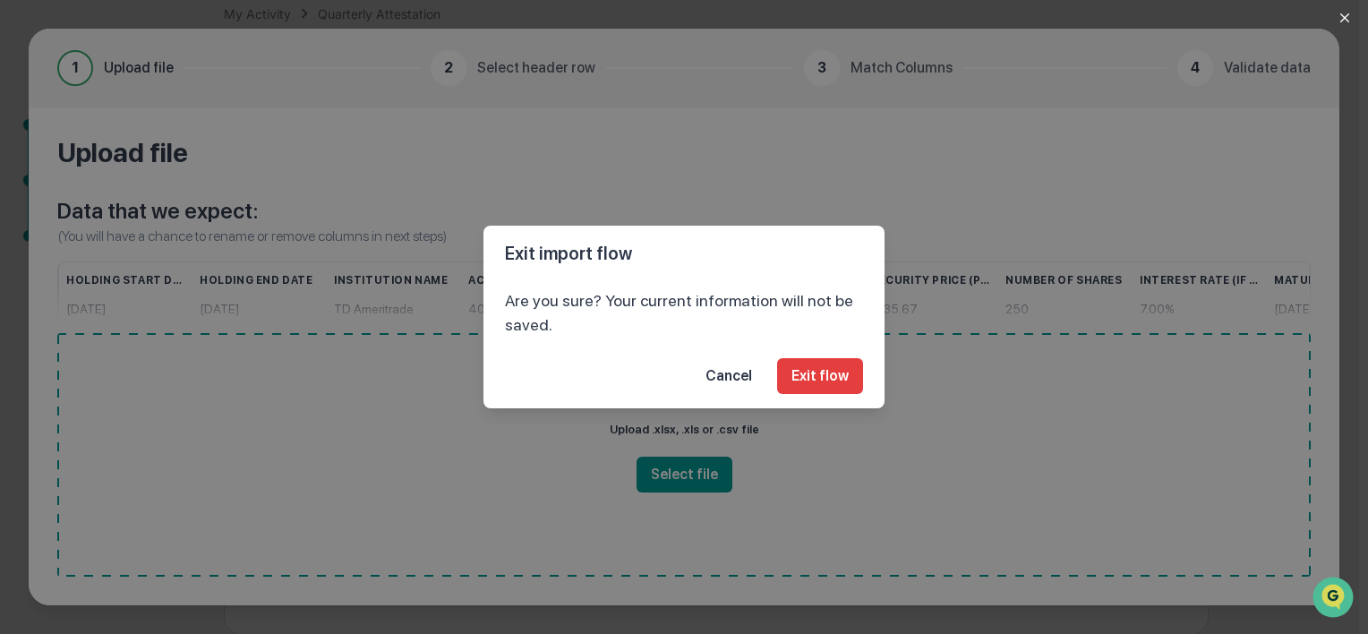
click at [828, 351] on footer "Cancel Exit flow" at bounding box center [683, 376] width 401 height 64
click at [841, 369] on button "Exit flow" at bounding box center [820, 376] width 86 height 36
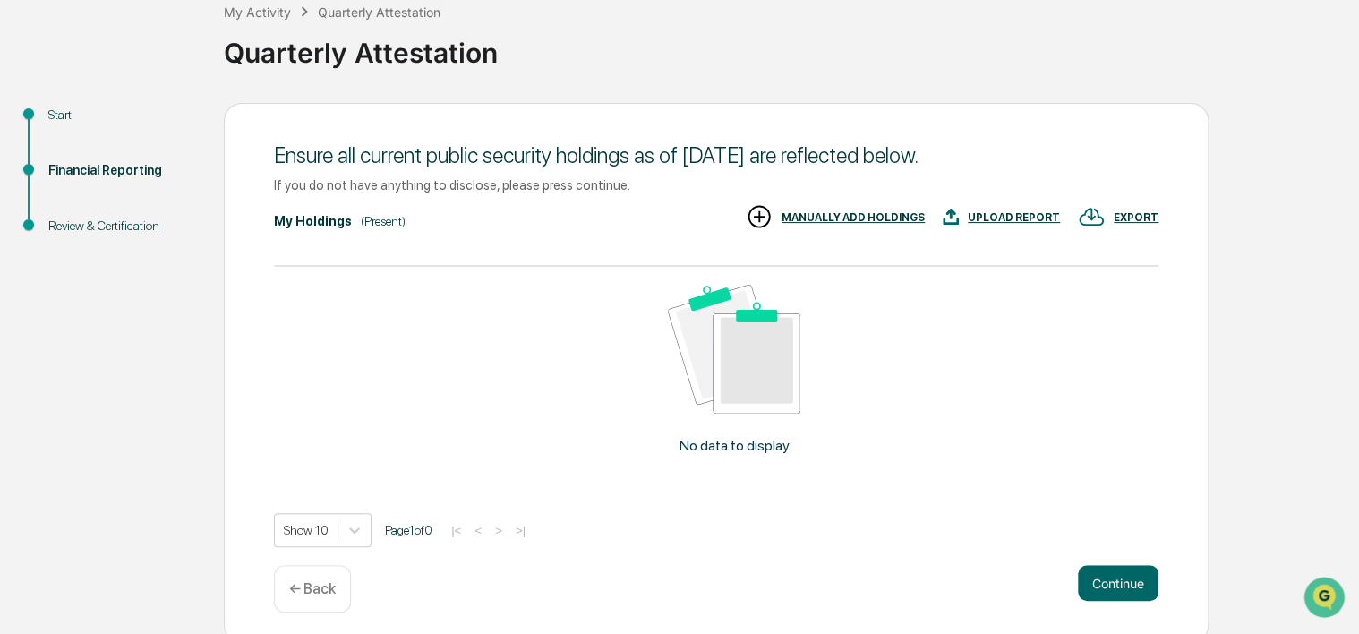
click at [301, 604] on div "← Back" at bounding box center [312, 588] width 77 height 47
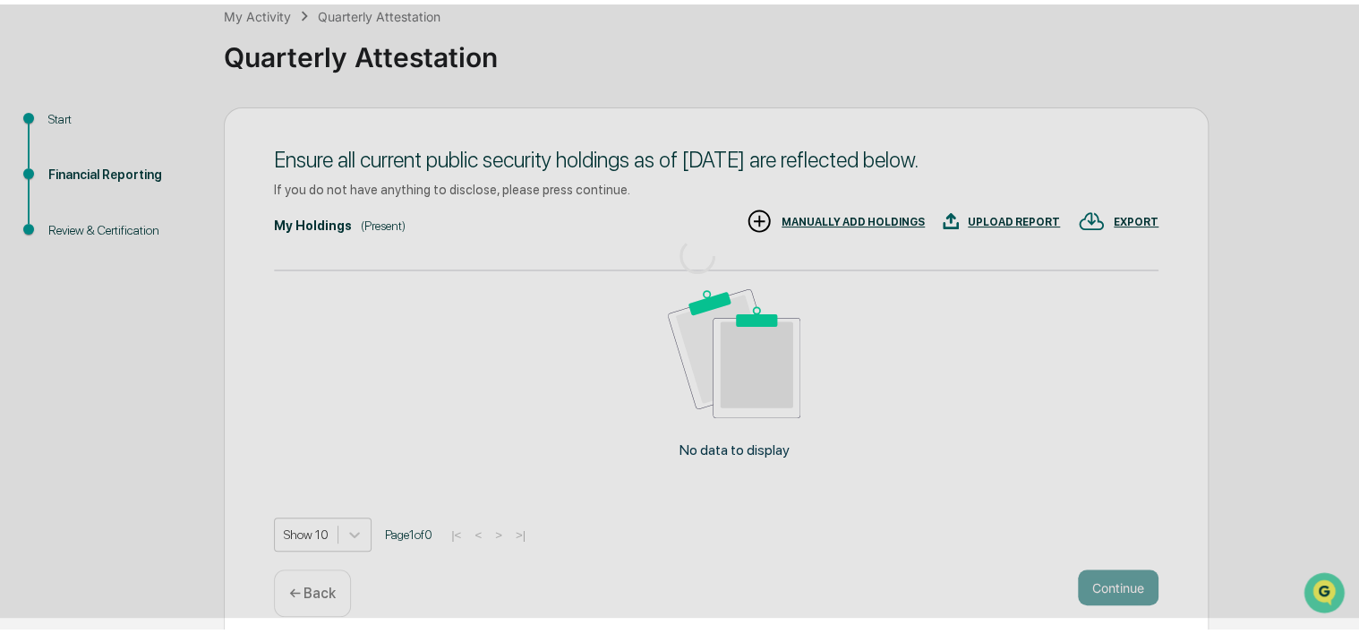
scroll to position [86, 0]
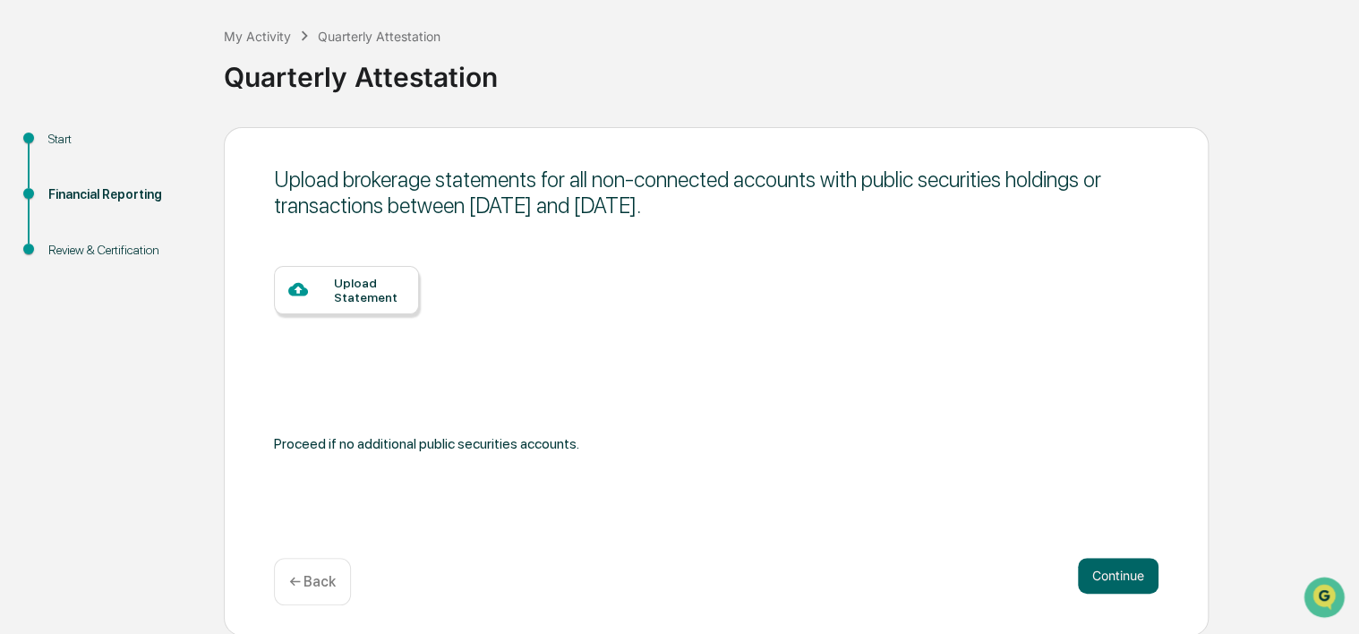
click at [303, 584] on p "← Back" at bounding box center [312, 581] width 47 height 17
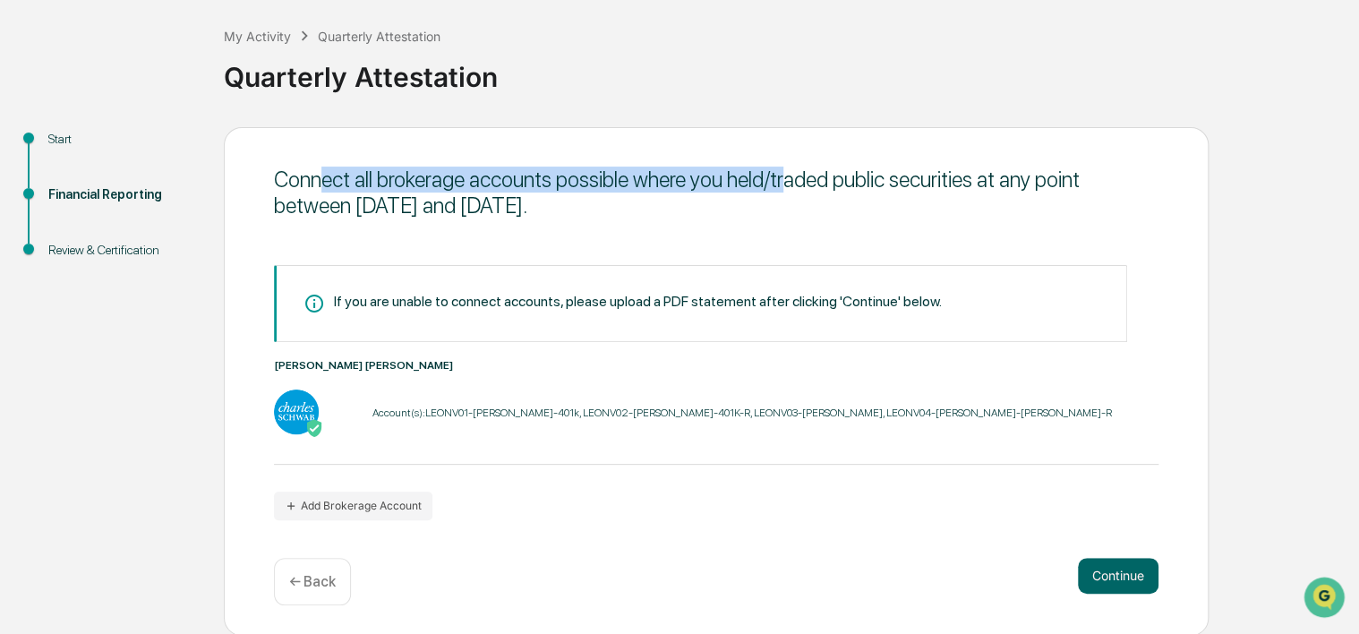
drag, startPoint x: 331, startPoint y: 170, endPoint x: 784, endPoint y: 170, distance: 452.9
click at [784, 170] on div "Connect all brokerage accounts possible where you held/traded public securities…" at bounding box center [716, 192] width 884 height 52
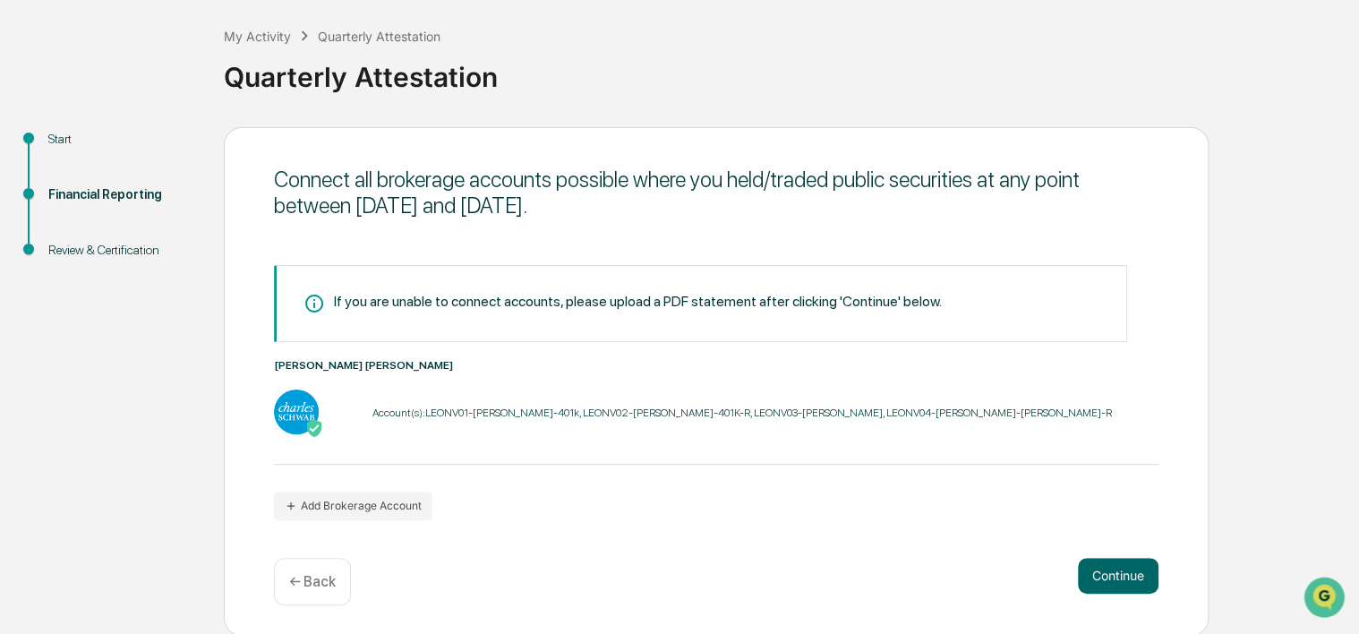
drag, startPoint x: 784, startPoint y: 170, endPoint x: 794, endPoint y: 183, distance: 15.9
click at [794, 183] on div "Connect all brokerage accounts possible where you held/traded public securities…" at bounding box center [716, 192] width 884 height 52
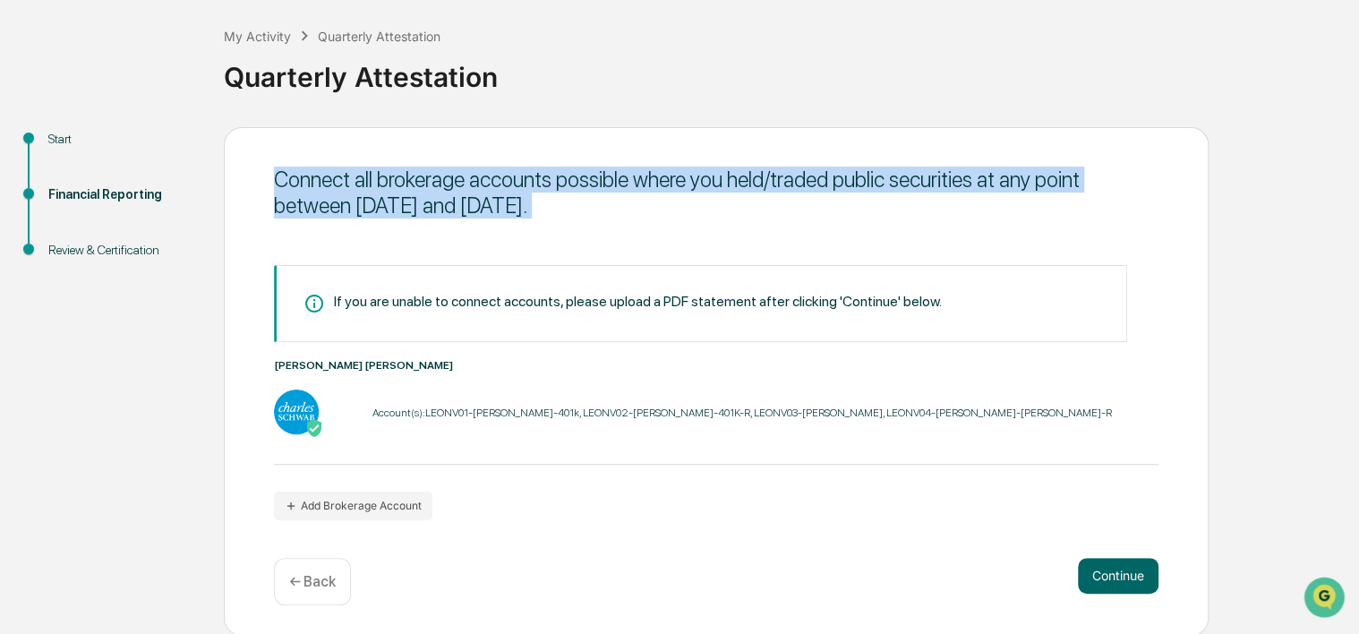
click at [794, 183] on div "Connect all brokerage accounts possible where you held/traded public securities…" at bounding box center [716, 192] width 884 height 52
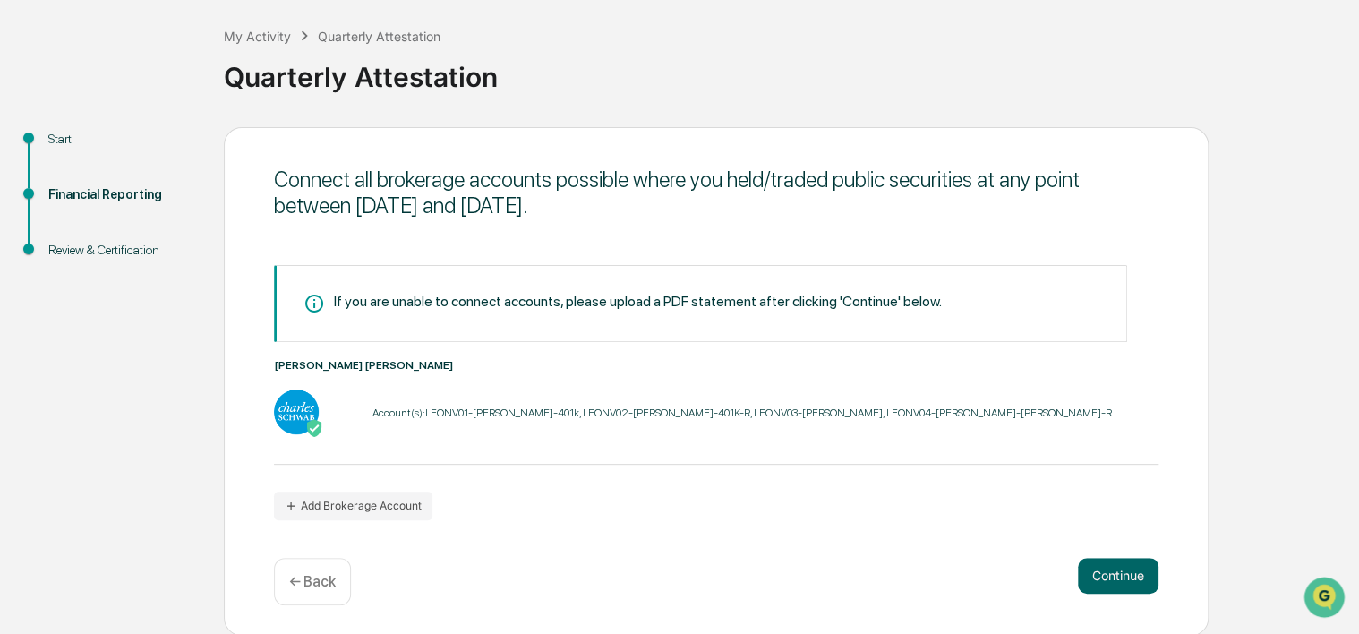
click at [437, 413] on div "Account(s): LEONV01-[PERSON_NAME]-401k, LEONV02-[PERSON_NAME]-401K-R, LEONV03-[…" at bounding box center [741, 412] width 739 height 13
click at [360, 509] on button "Add Brokerage Account" at bounding box center [353, 505] width 158 height 29
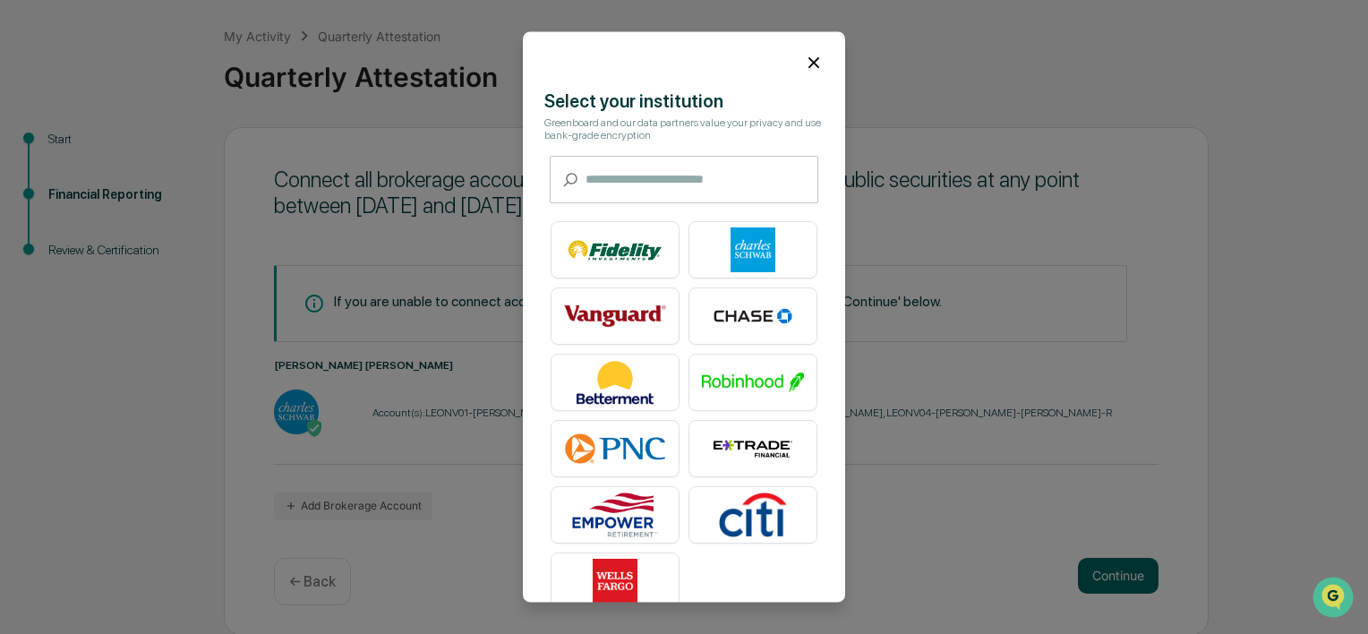
click at [808, 57] on icon at bounding box center [814, 63] width 20 height 20
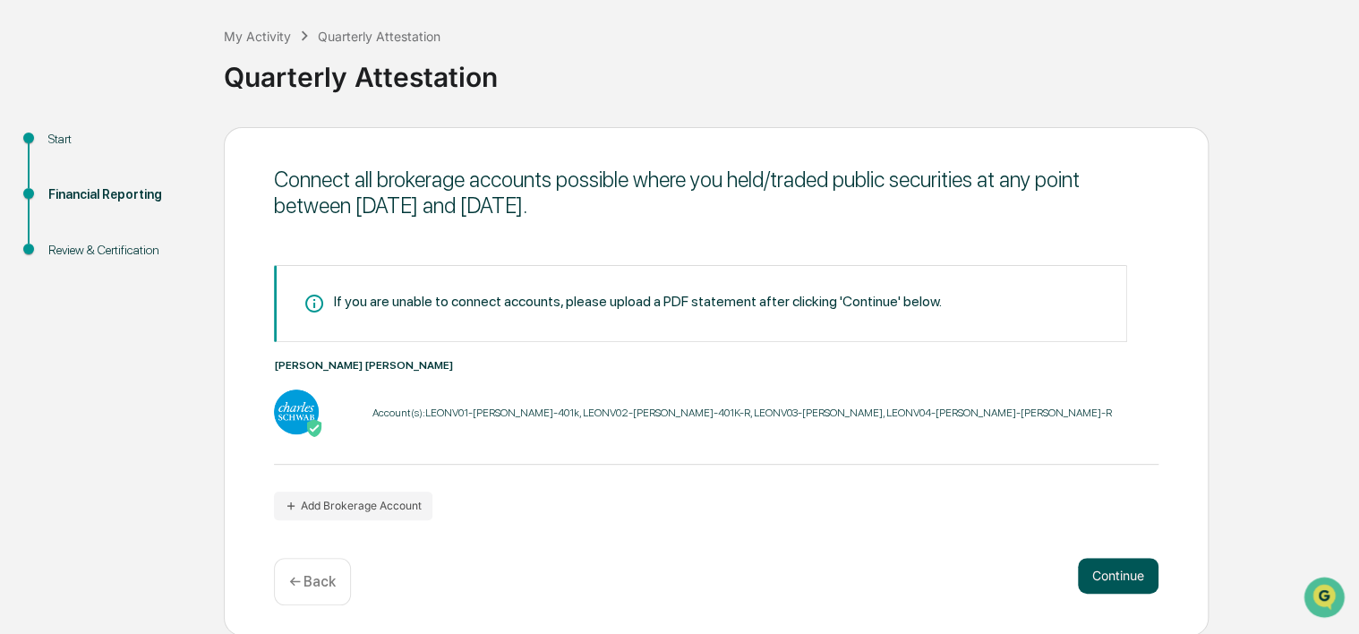
click at [1124, 562] on button "Continue" at bounding box center [1118, 576] width 81 height 36
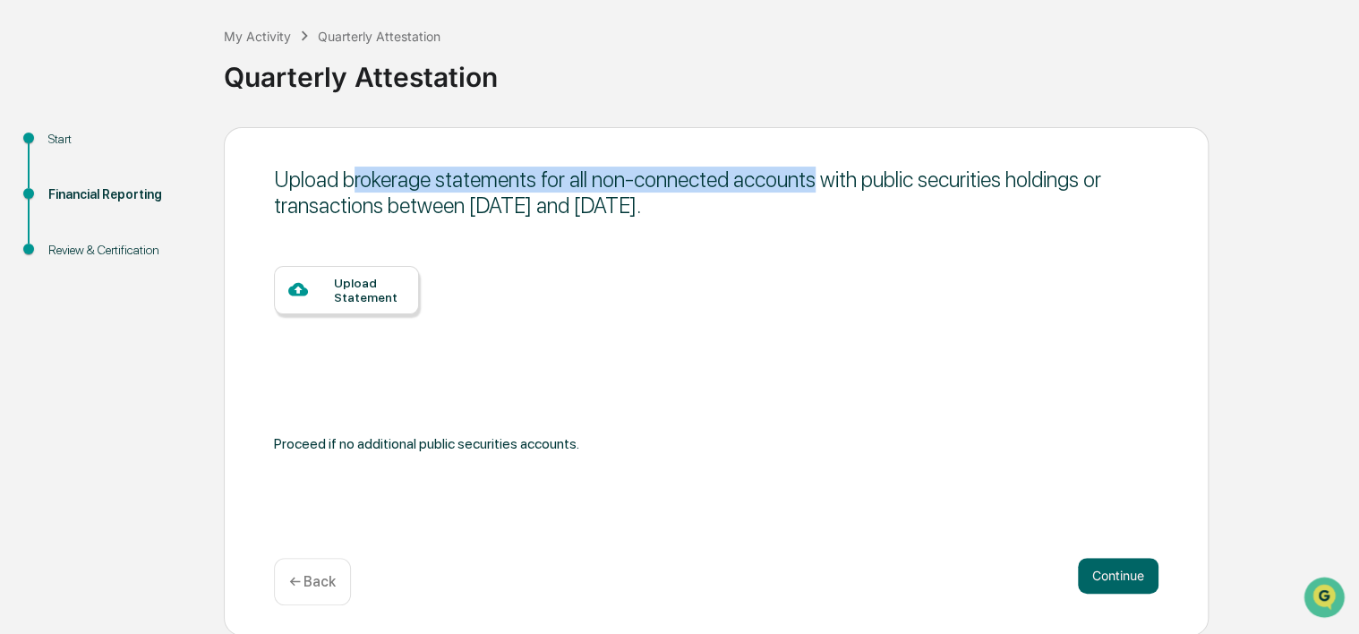
drag, startPoint x: 351, startPoint y: 184, endPoint x: 809, endPoint y: 190, distance: 458.3
click at [809, 190] on div "Upload brokerage statements for all non-connected accounts with public securiti…" at bounding box center [716, 192] width 884 height 52
click at [1129, 574] on button "Continue" at bounding box center [1118, 576] width 81 height 36
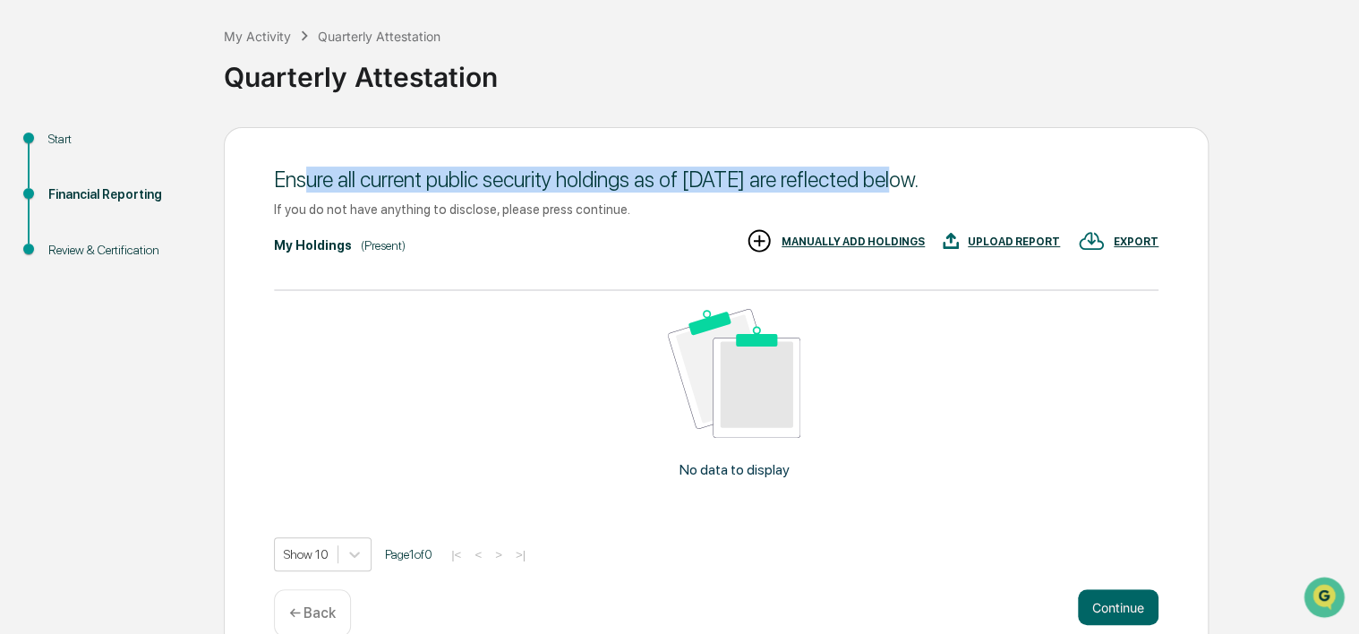
drag, startPoint x: 305, startPoint y: 179, endPoint x: 911, endPoint y: 175, distance: 605.9
click at [911, 175] on div "Ensure all current public security holdings as of [DATE] are reflected below." at bounding box center [716, 179] width 884 height 26
click at [1099, 609] on button "Continue" at bounding box center [1118, 607] width 81 height 36
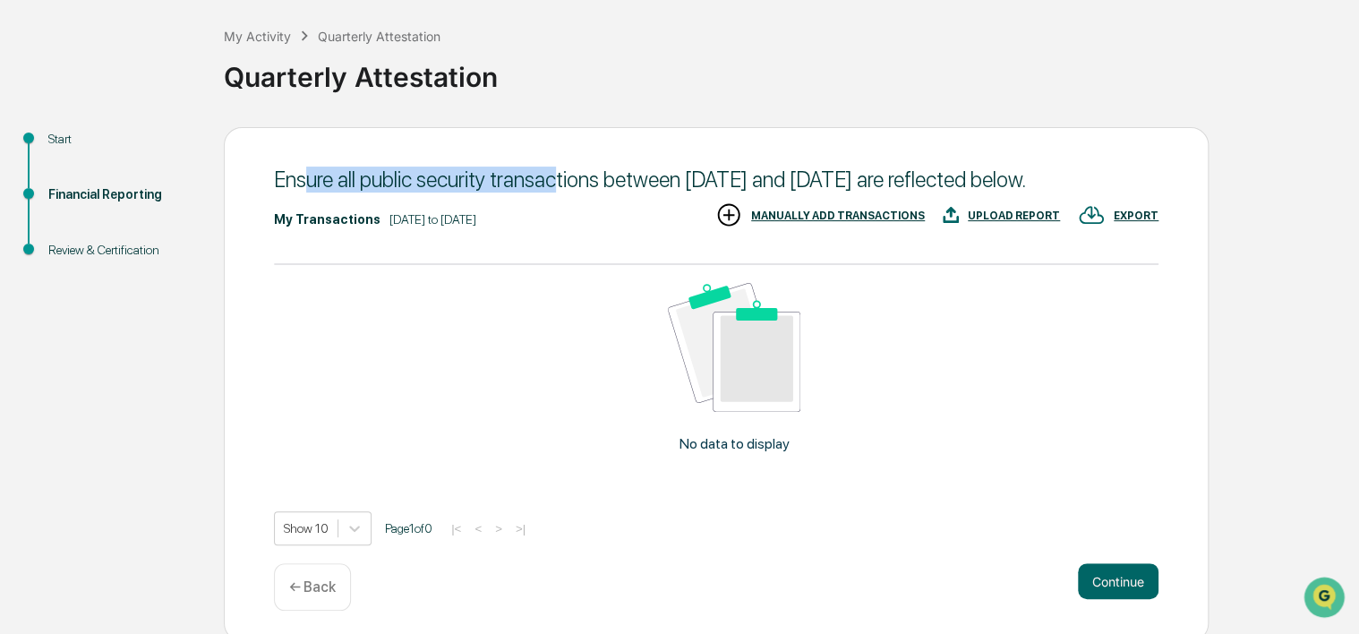
drag, startPoint x: 340, startPoint y: 173, endPoint x: 556, endPoint y: 175, distance: 215.7
click at [556, 175] on div "Ensure all public security transactions between [DATE] and [DATE] are reflected…" at bounding box center [716, 179] width 884 height 26
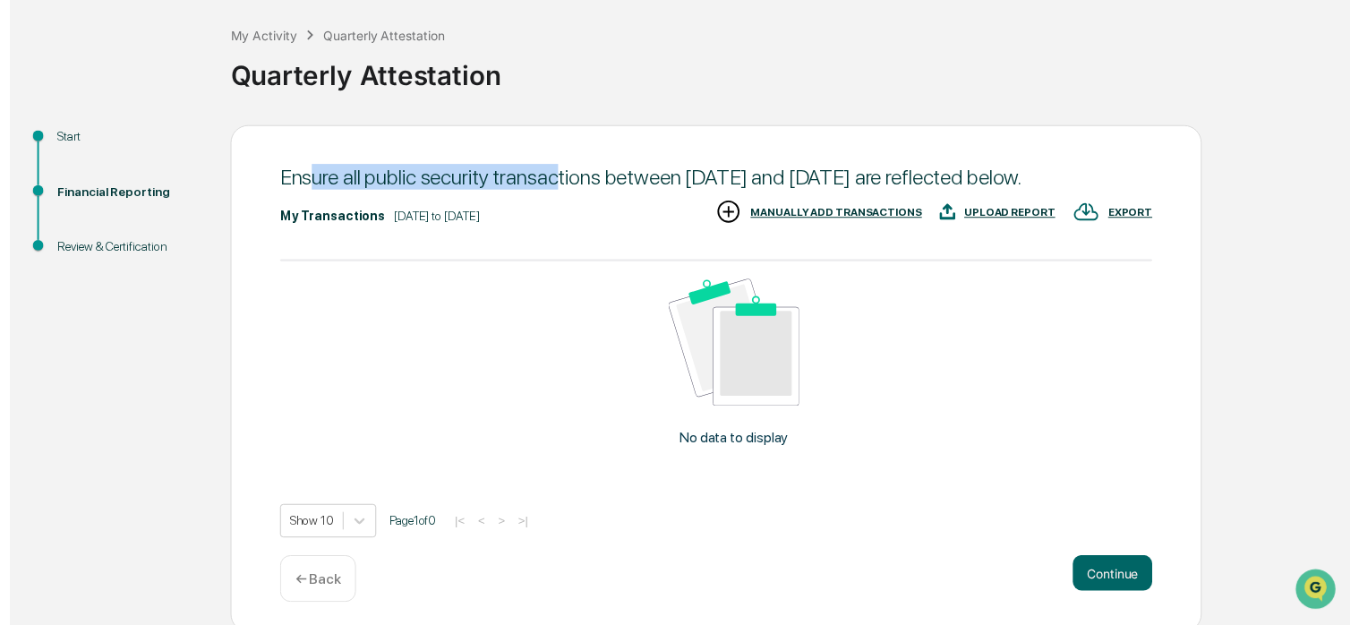
scroll to position [118, 0]
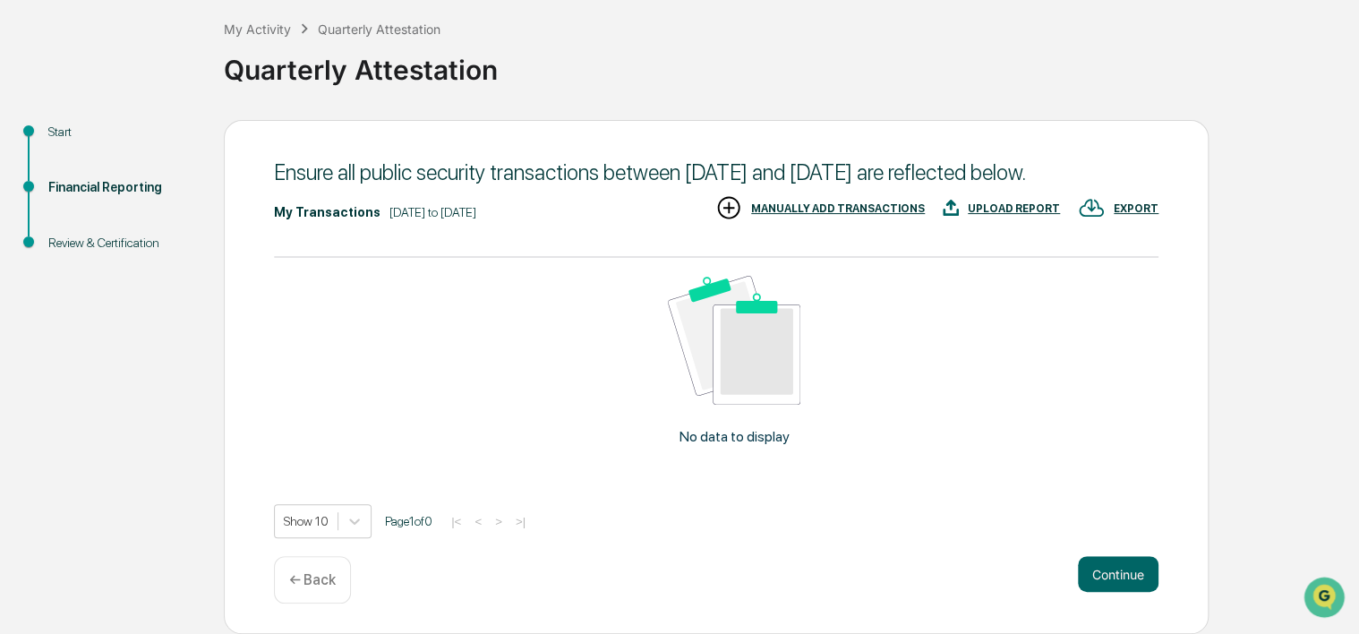
click at [317, 584] on p "← Back" at bounding box center [312, 579] width 47 height 17
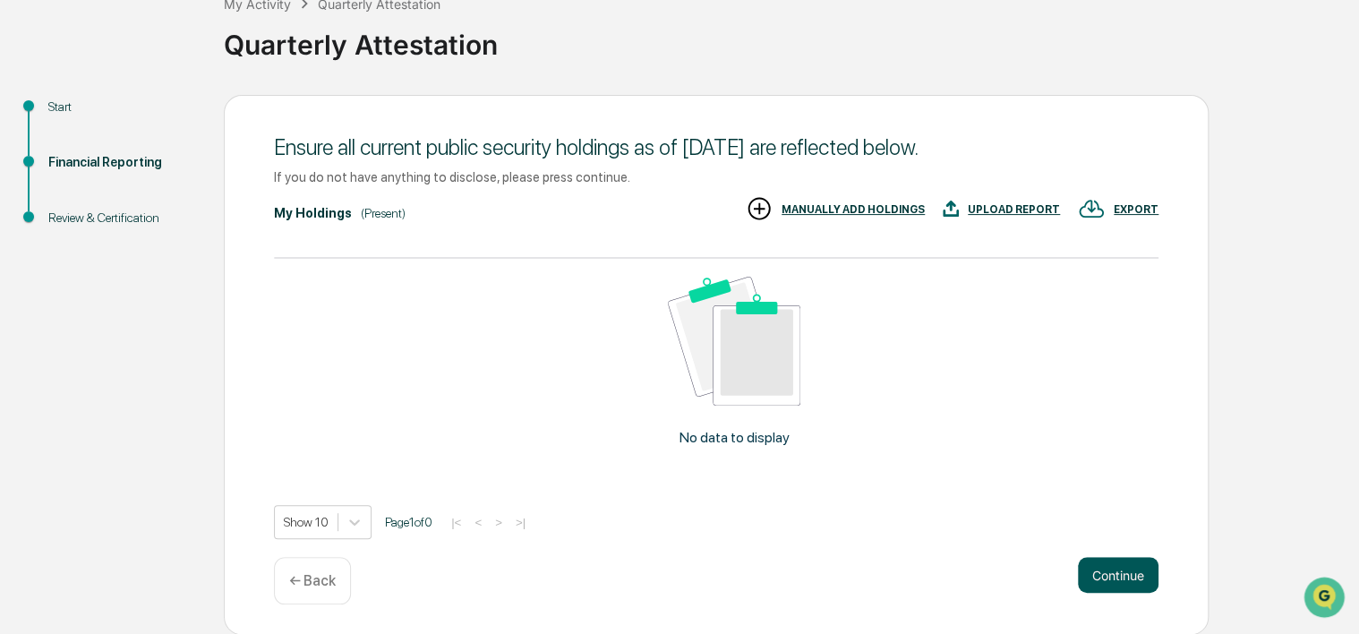
click at [1106, 573] on button "Continue" at bounding box center [1118, 575] width 81 height 36
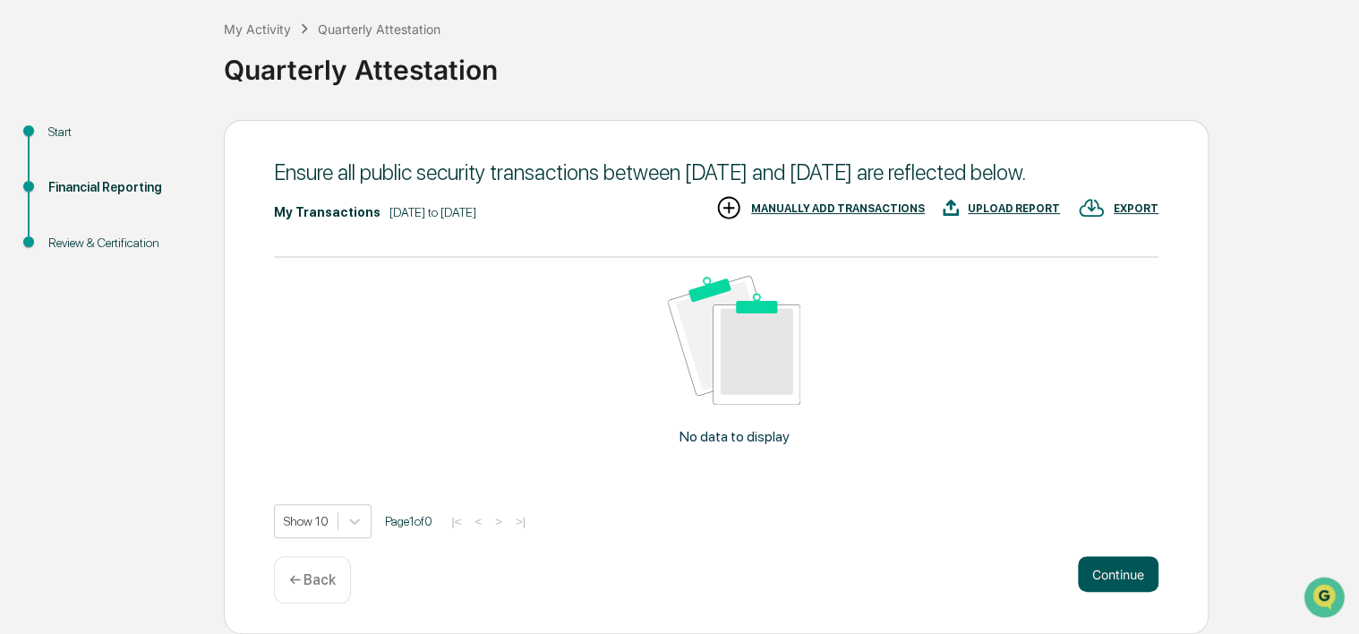
click at [1102, 575] on button "Continue" at bounding box center [1118, 574] width 81 height 36
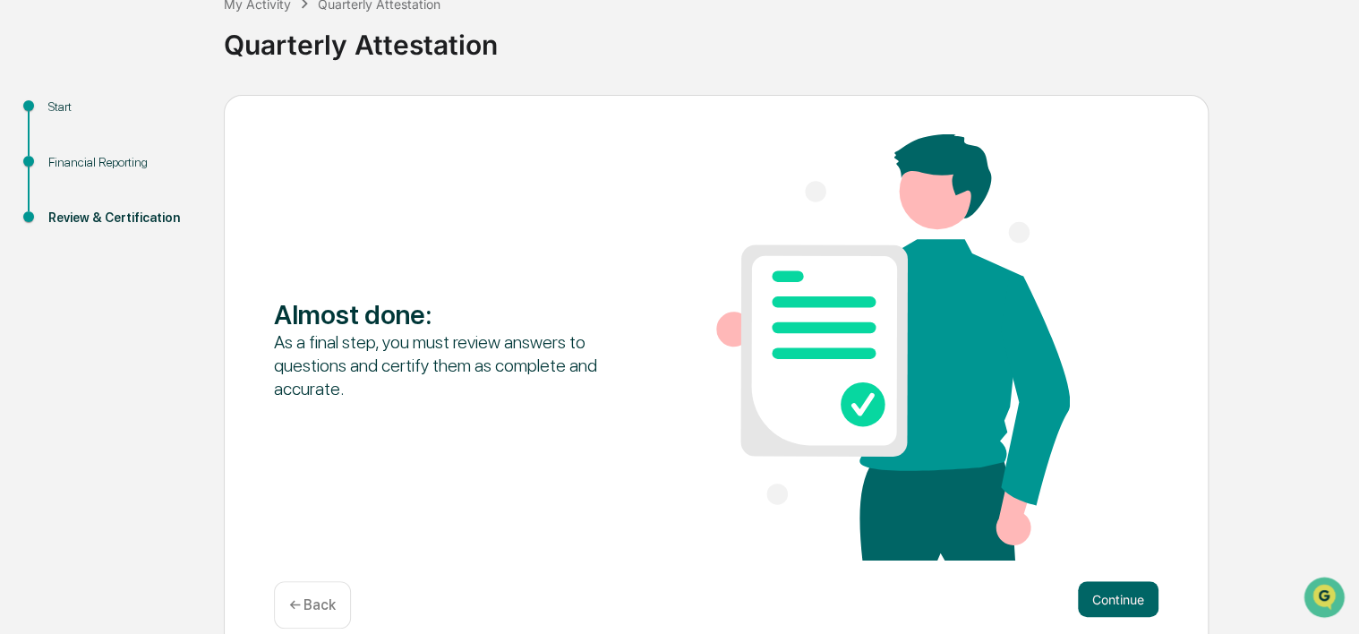
scroll to position [143, 0]
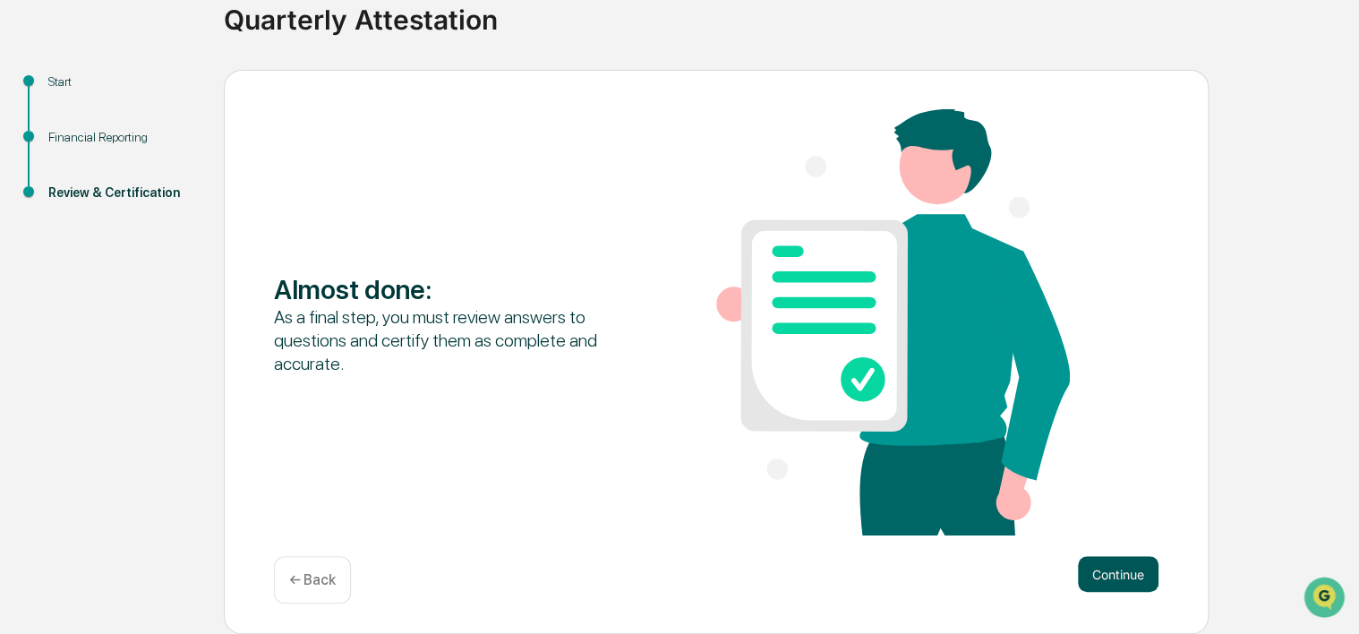
click at [1092, 569] on button "Continue" at bounding box center [1118, 574] width 81 height 36
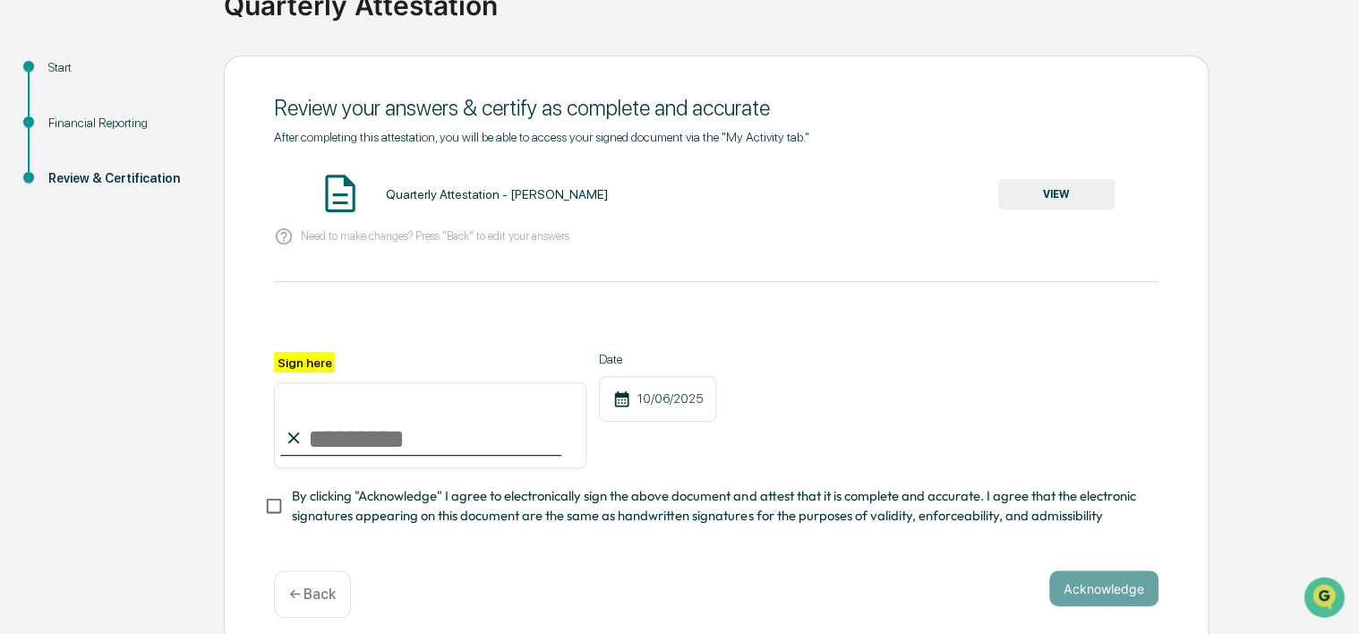
scroll to position [159, 0]
